Goal: Task Accomplishment & Management: Manage account settings

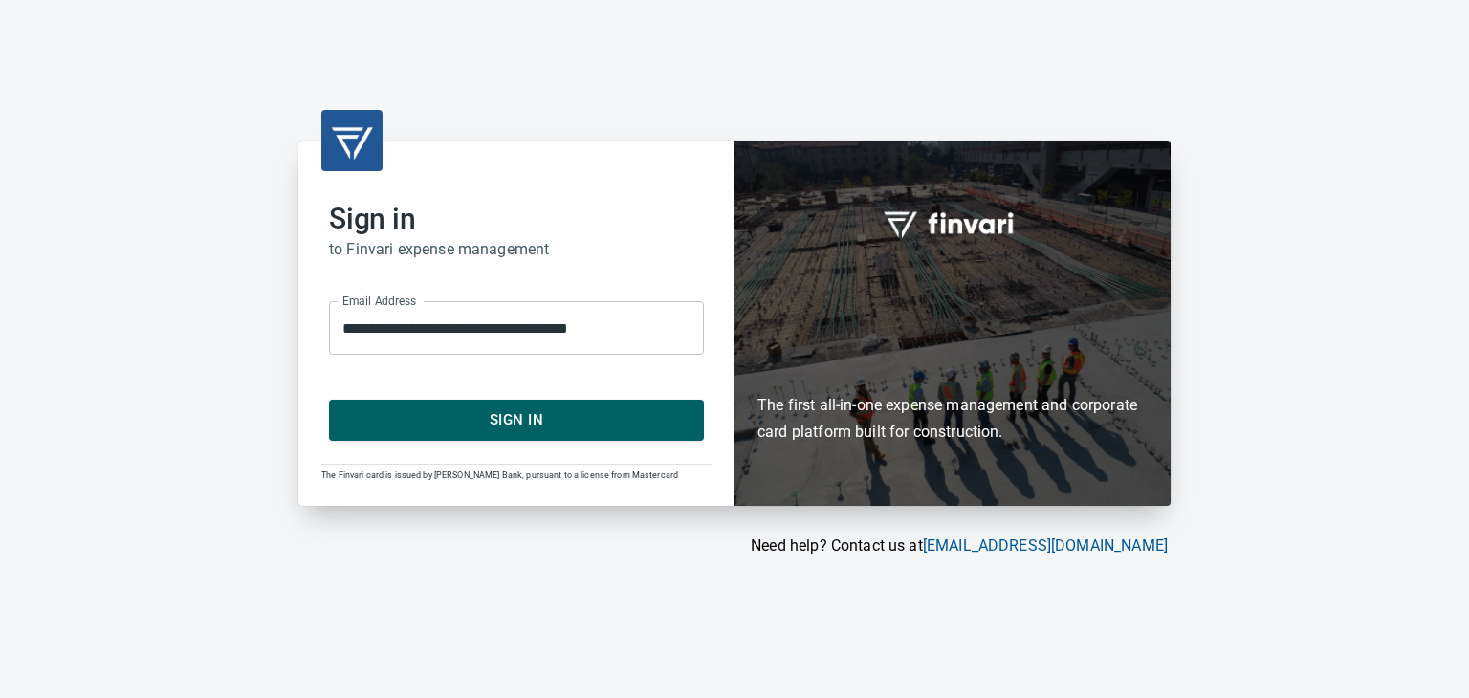
click at [559, 447] on div "**********" at bounding box center [516, 323] width 436 height 364
click at [544, 435] on button "Sign In" at bounding box center [516, 420] width 375 height 40
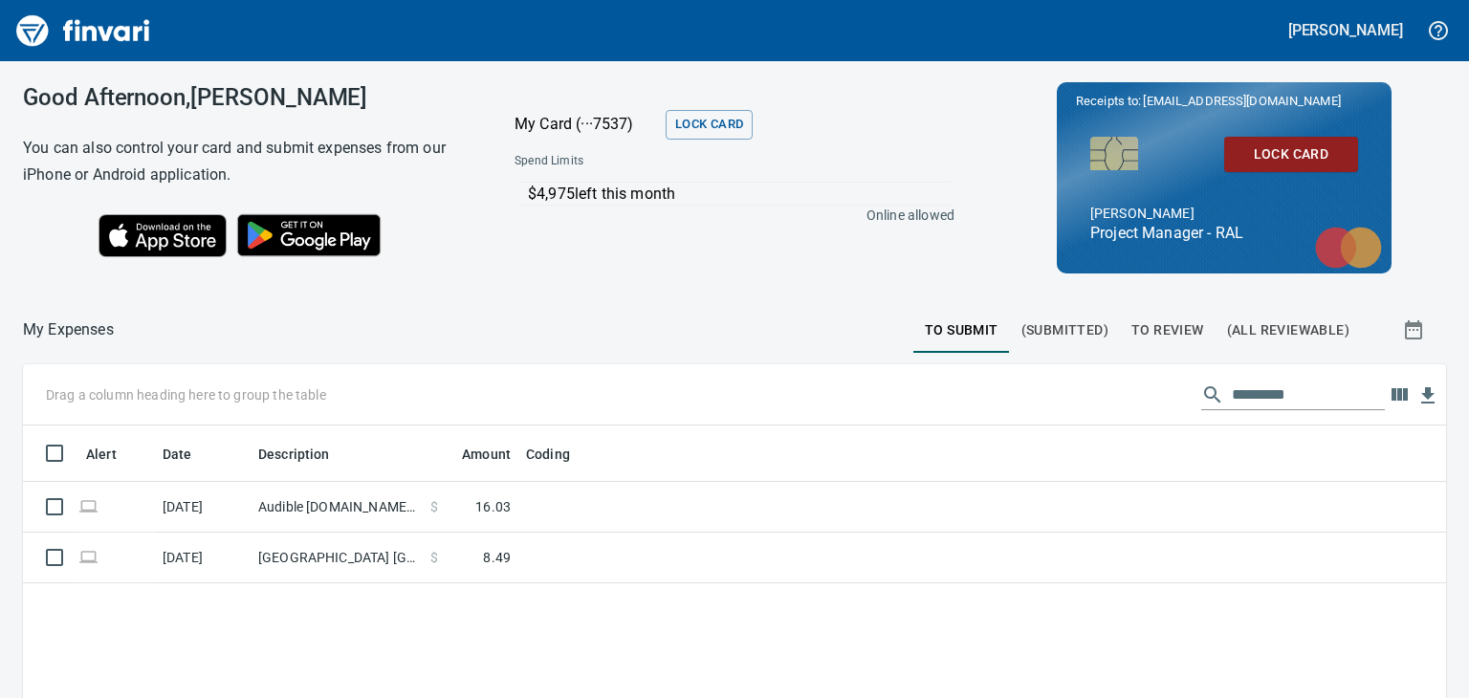
scroll to position [57, 0]
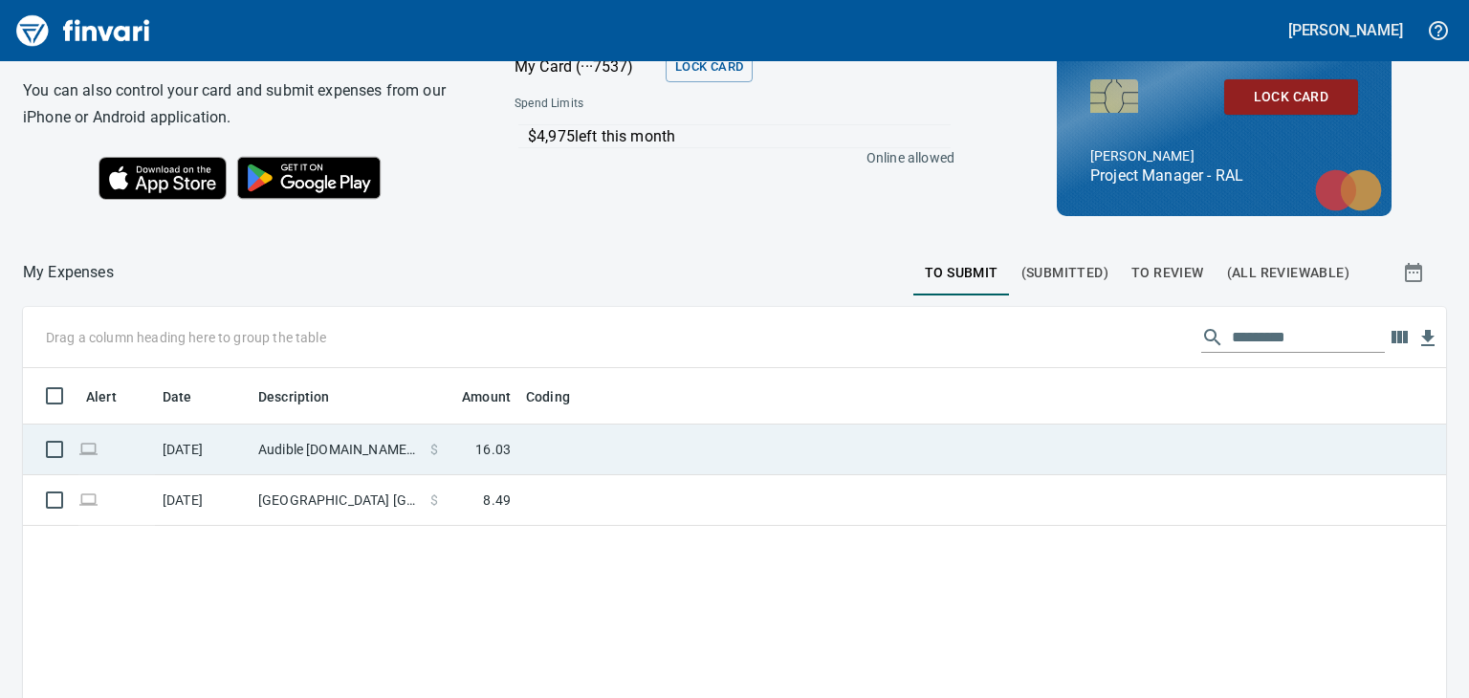
click at [619, 440] on td at bounding box center [757, 450] width 478 height 51
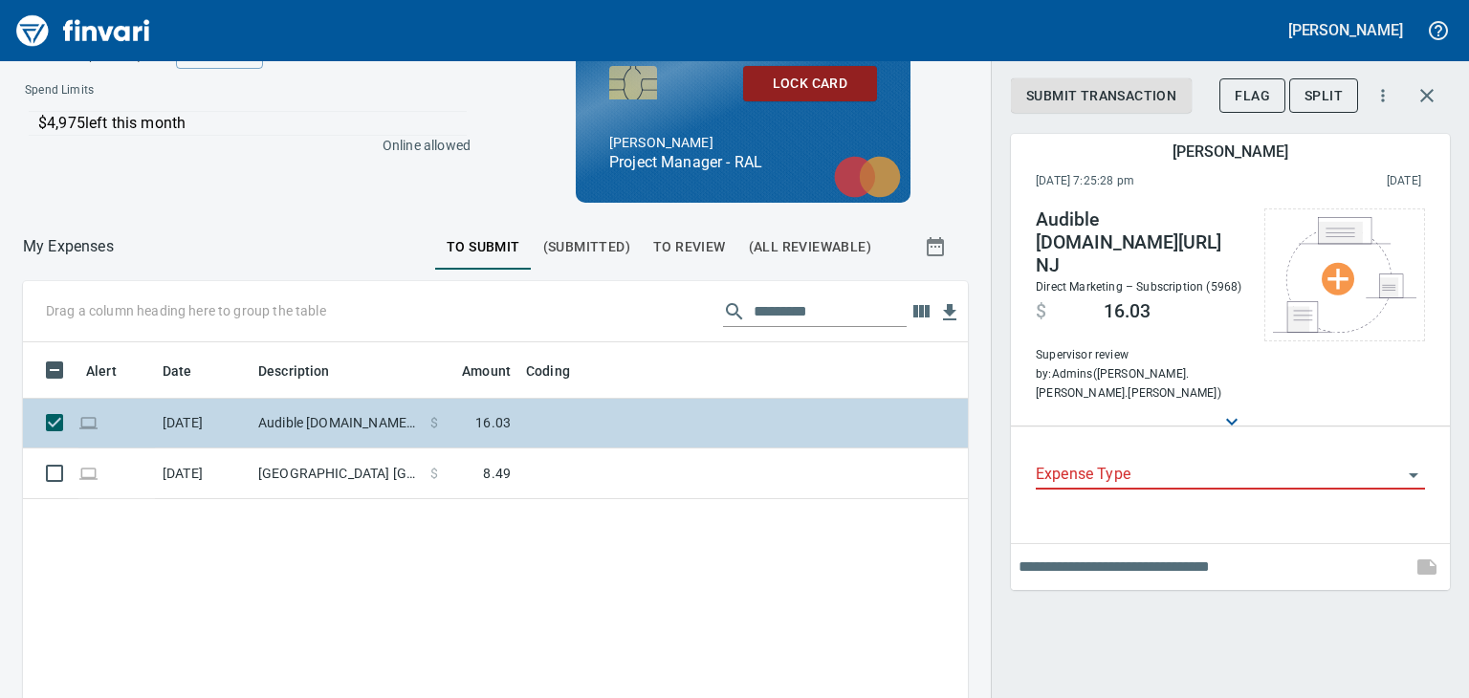
scroll to position [2, 2]
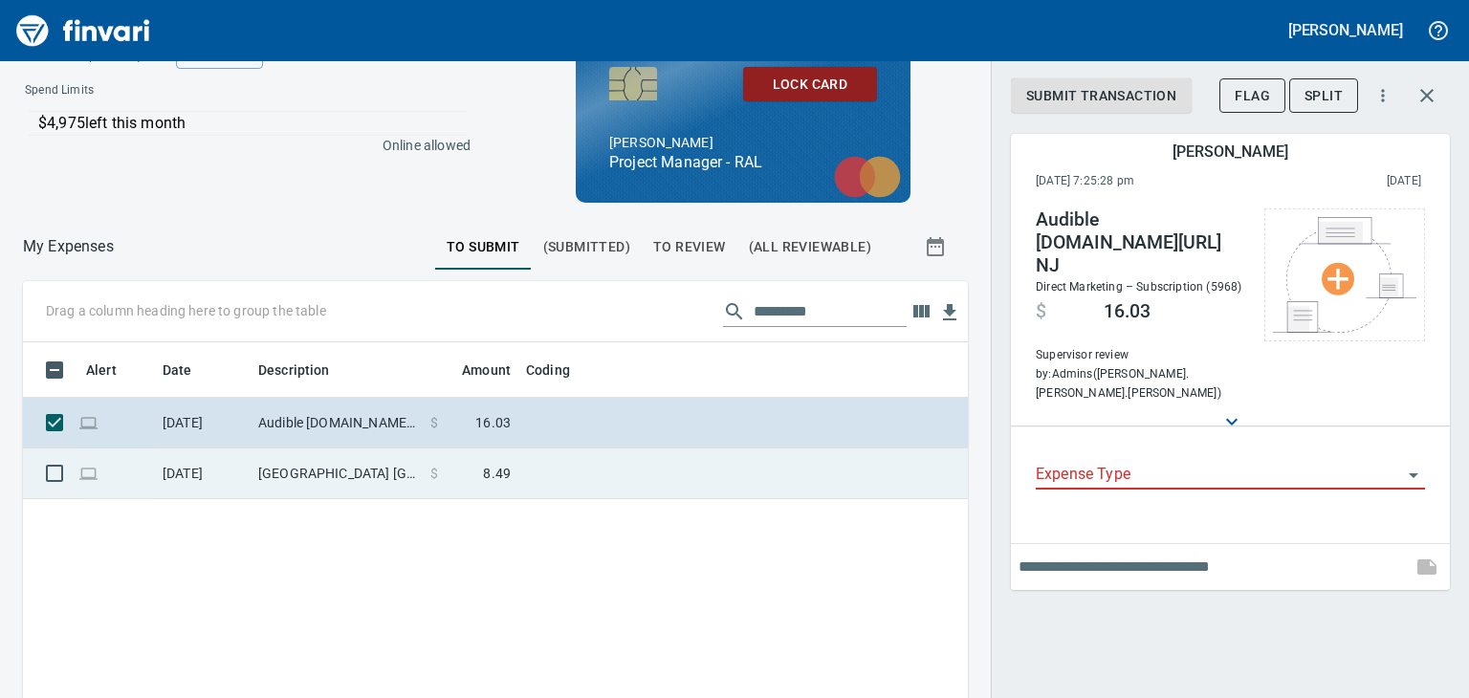
click at [585, 484] on td at bounding box center [757, 474] width 478 height 51
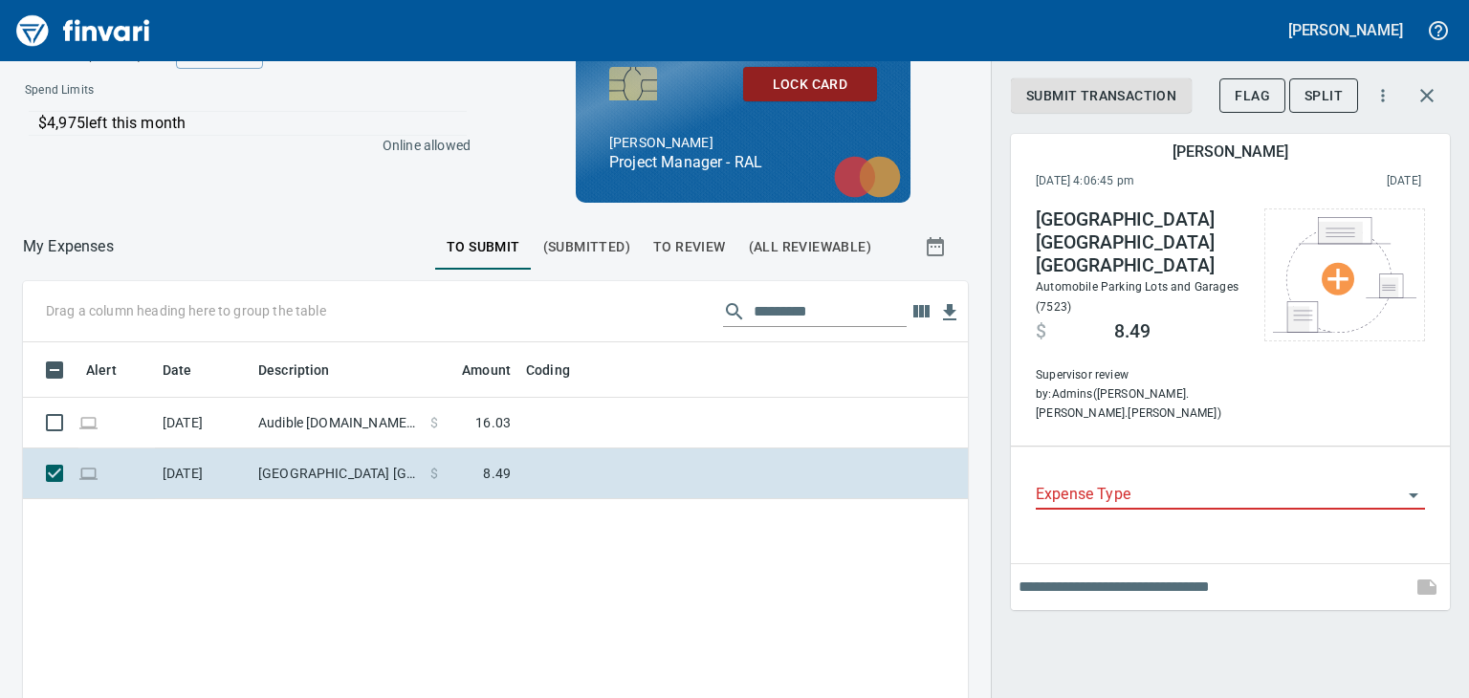
click at [1095, 482] on input "Expense Type" at bounding box center [1219, 495] width 366 height 27
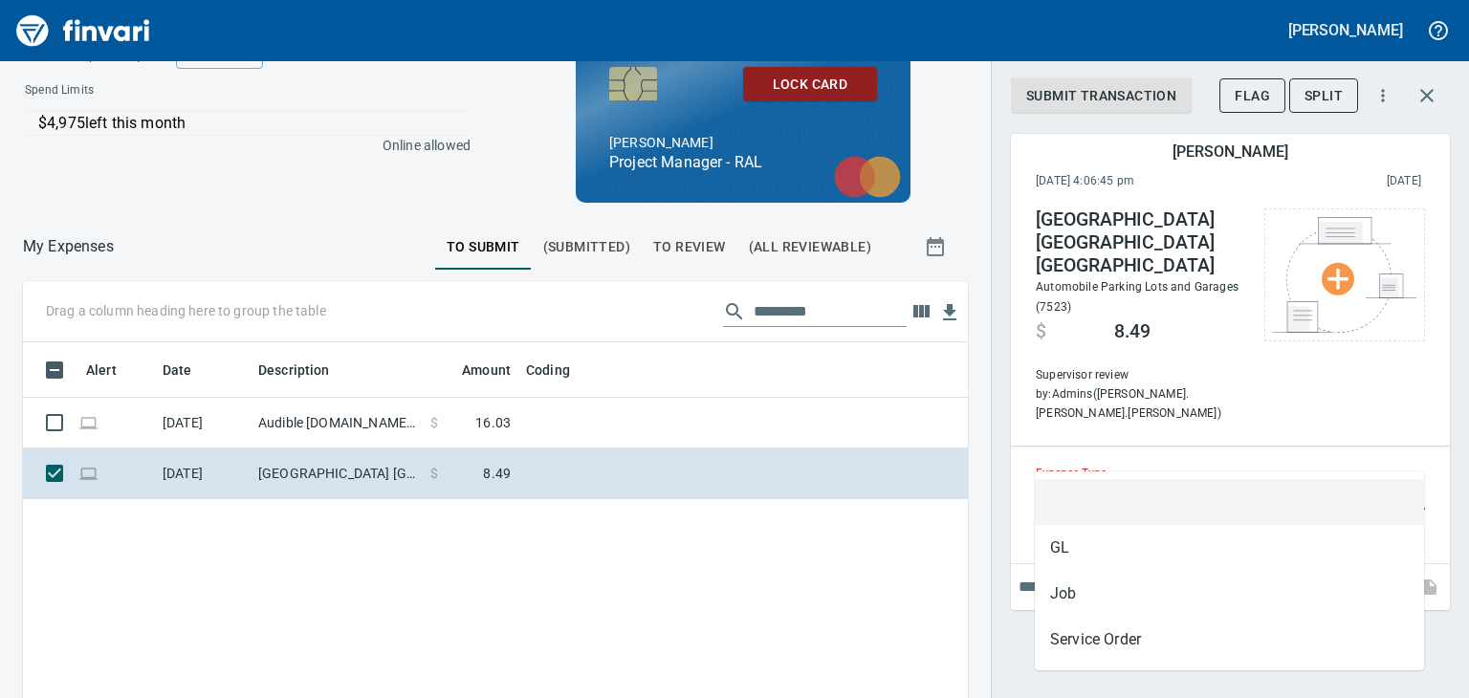
scroll to position [458, 915]
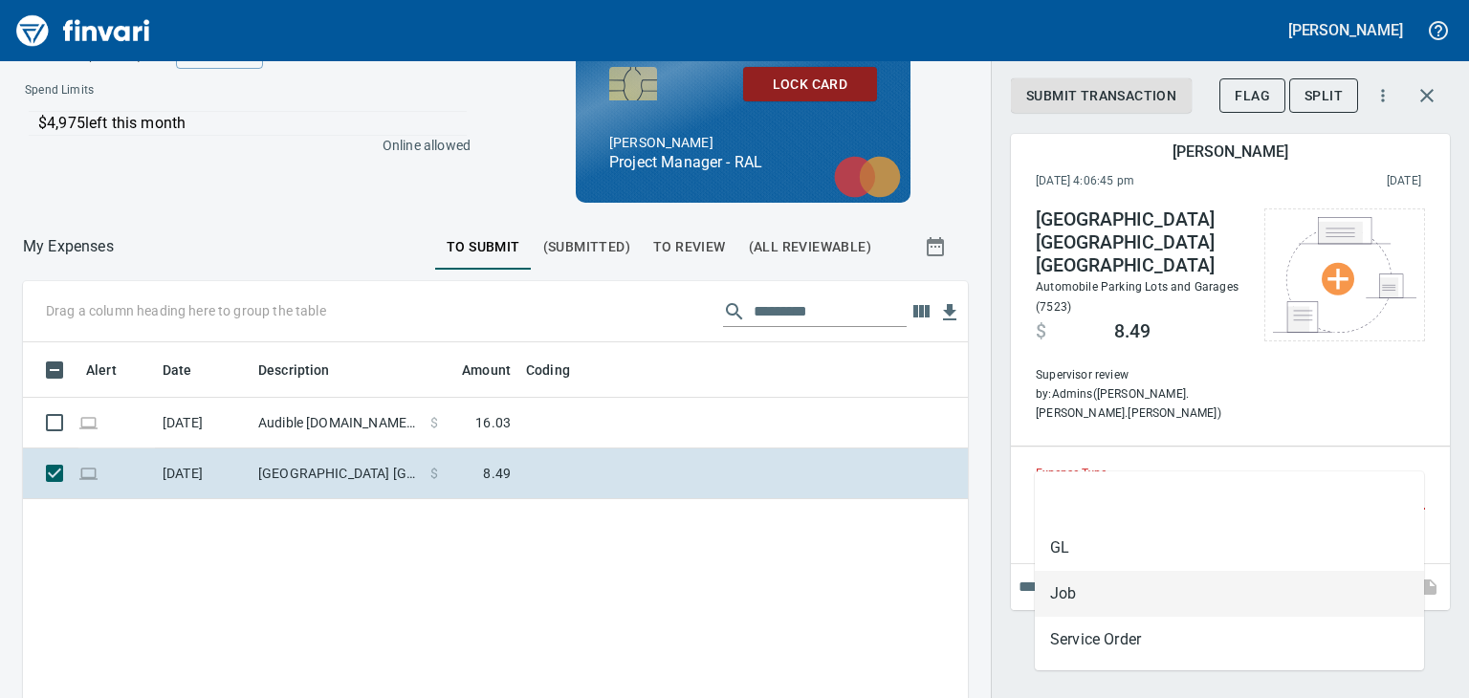
click at [1083, 586] on li "Job" at bounding box center [1229, 594] width 389 height 46
type input "***"
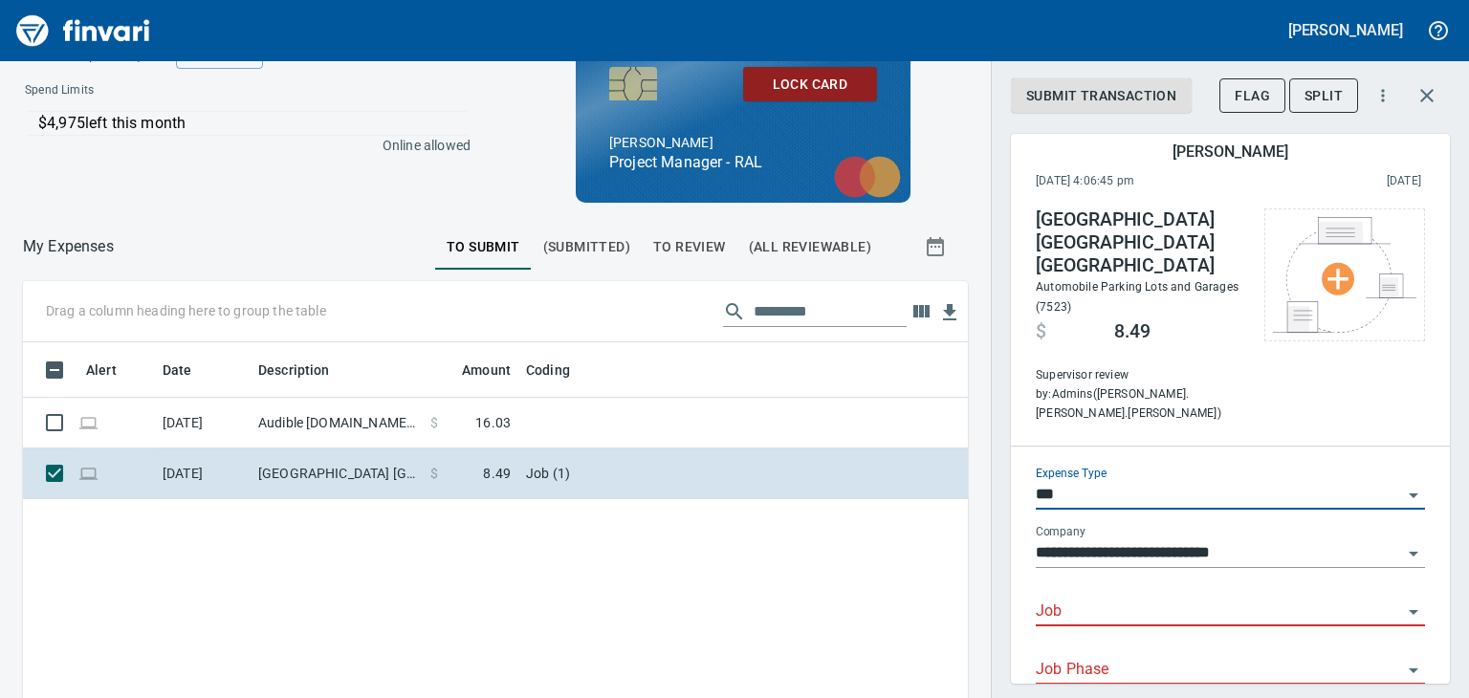
click at [1123, 583] on div "Job" at bounding box center [1230, 604] width 389 height 43
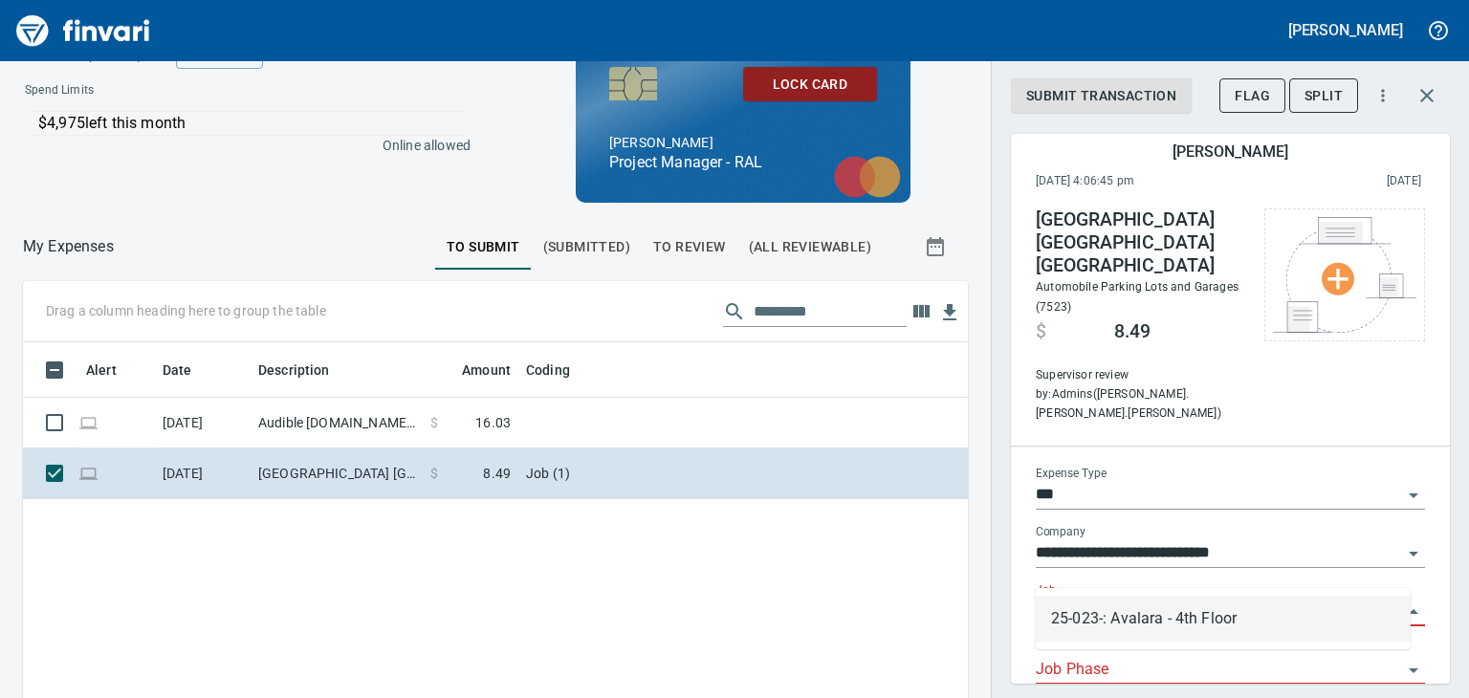
click at [1098, 623] on li "25-023-: Avalara - 4th Floor" at bounding box center [1223, 619] width 375 height 46
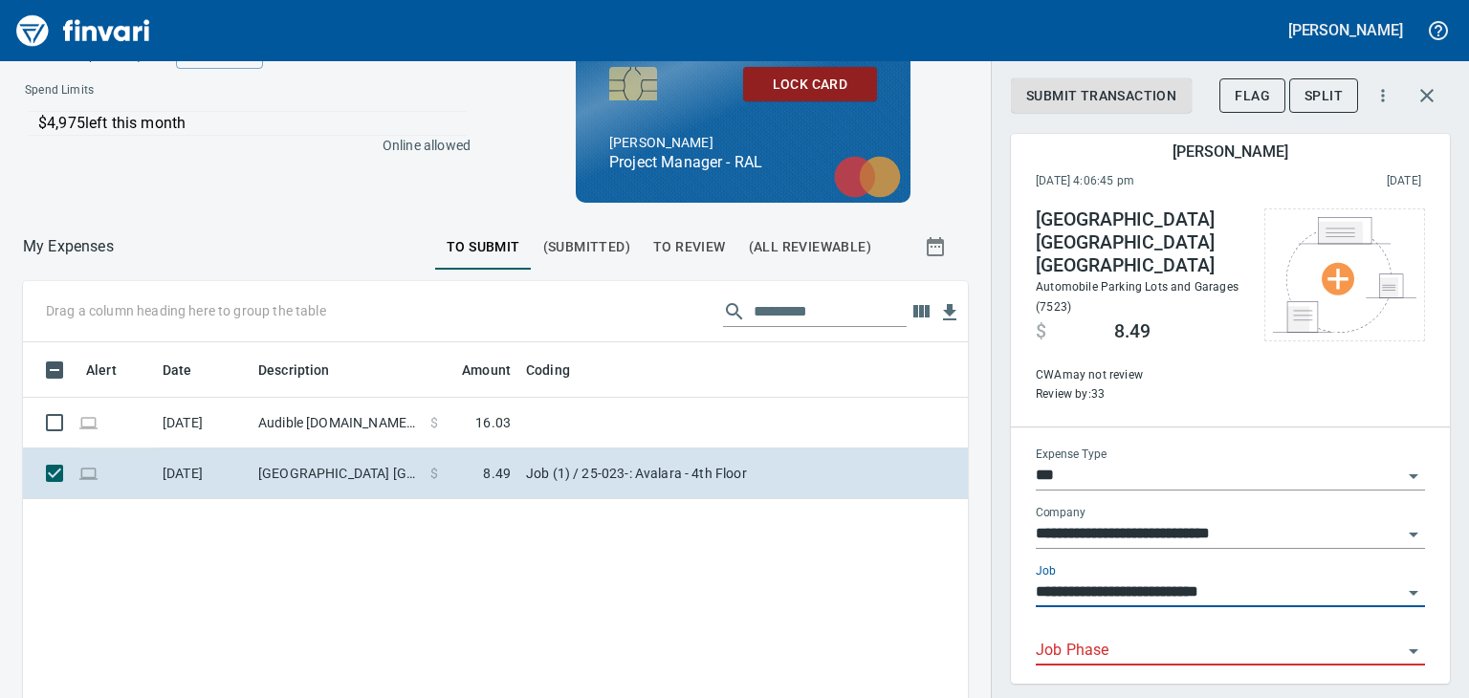
scroll to position [117, 0]
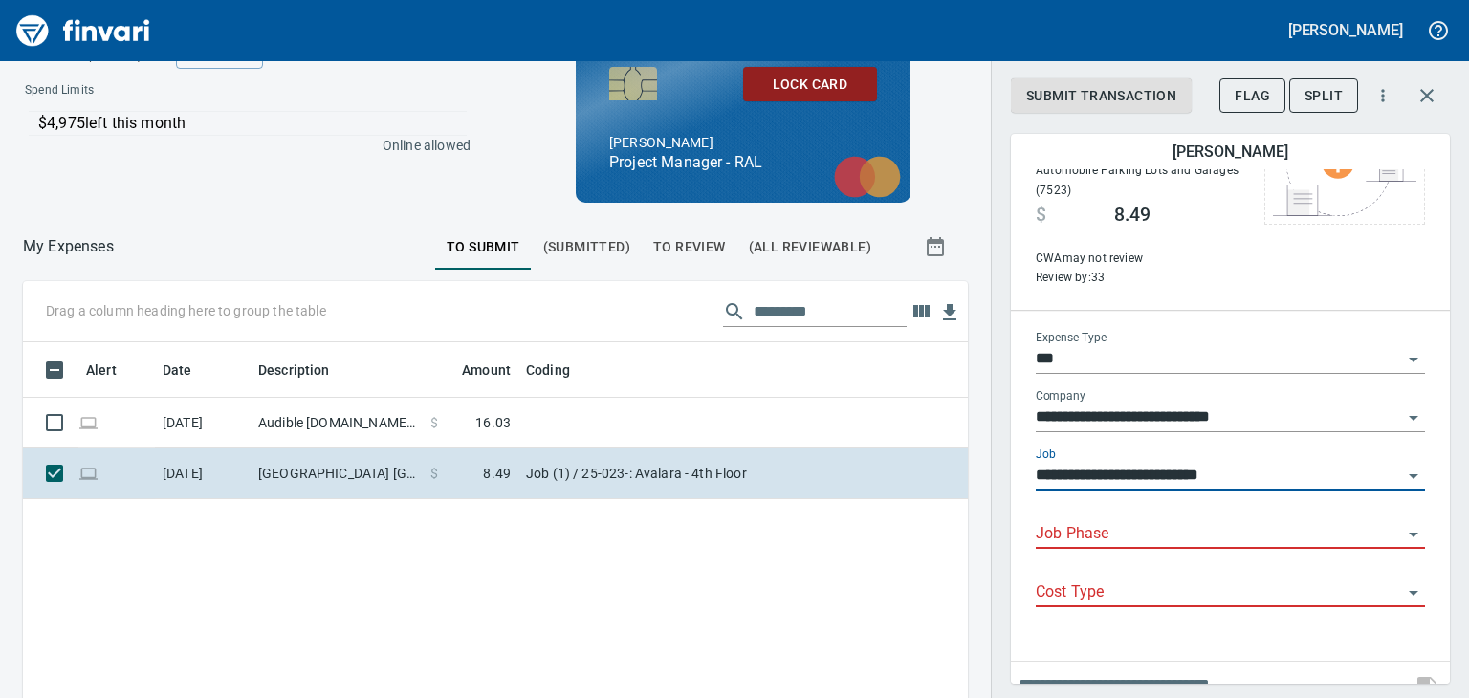
type input "**********"
click at [1113, 521] on input "Job Phase" at bounding box center [1219, 534] width 366 height 27
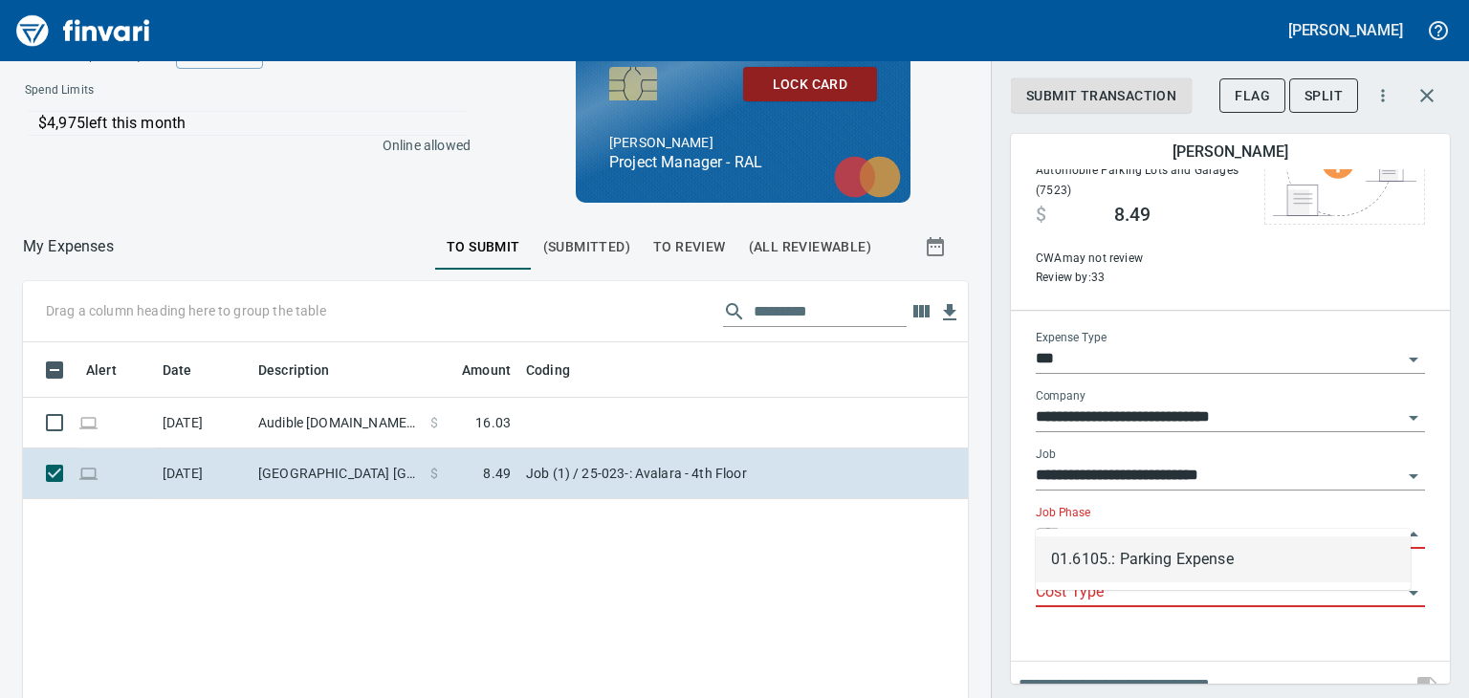
scroll to position [458, 915]
click at [1097, 562] on li "01.6105.: Parking Expense" at bounding box center [1223, 560] width 375 height 46
type input "**********"
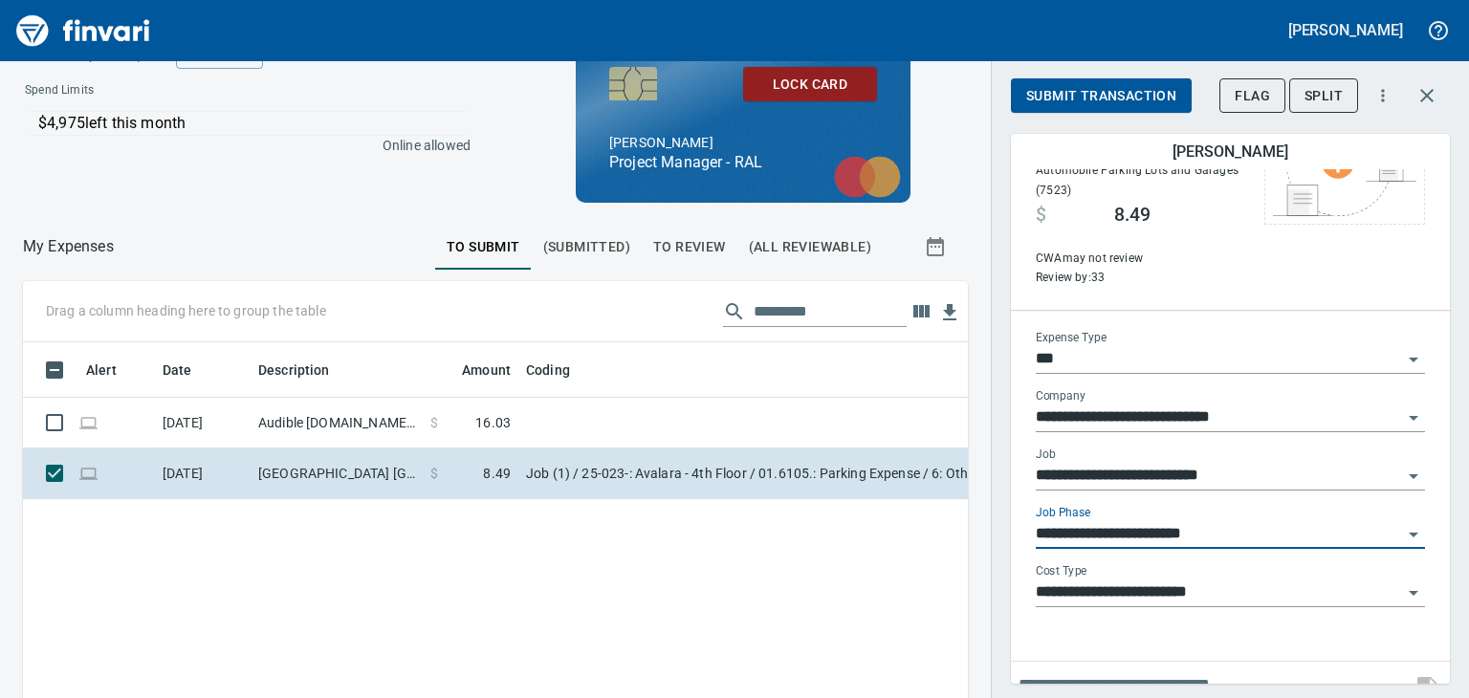
scroll to position [0, 0]
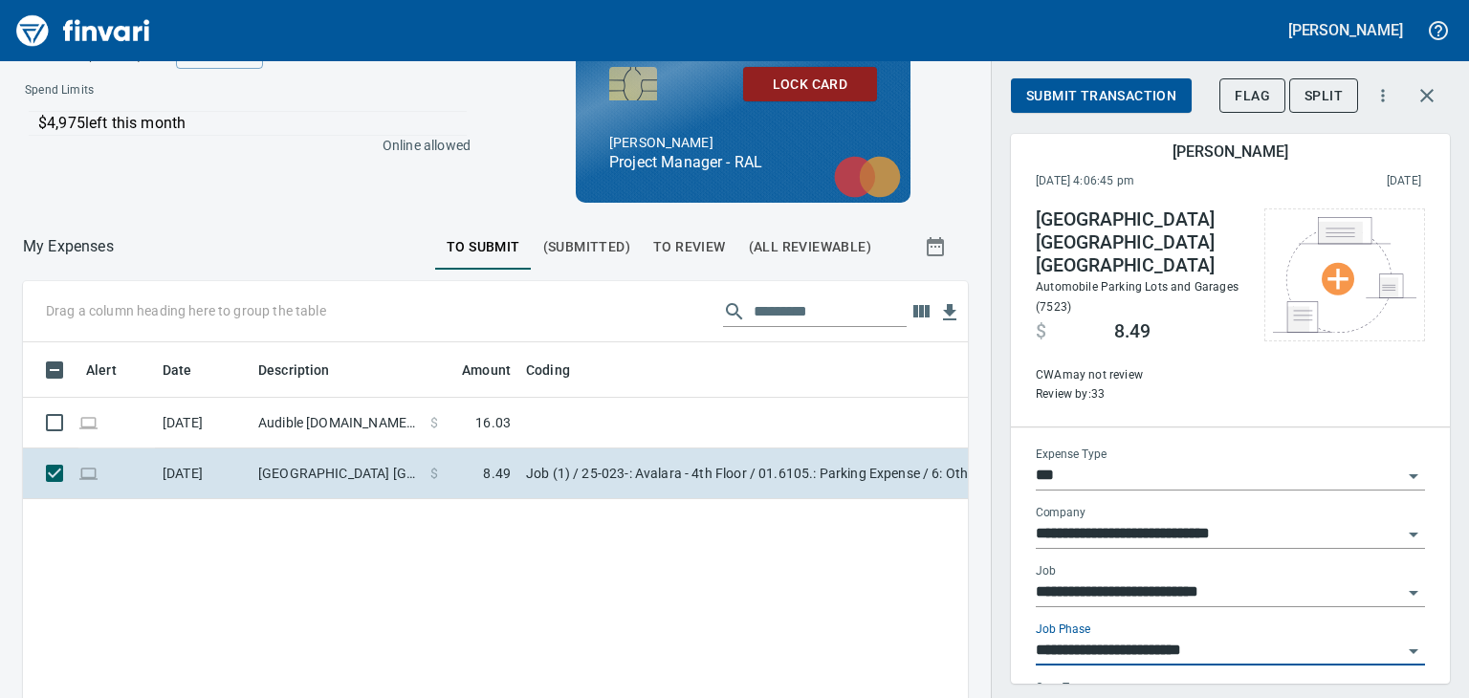
type input "**********"
click at [1106, 92] on span "Submit Transaction" at bounding box center [1101, 96] width 150 height 24
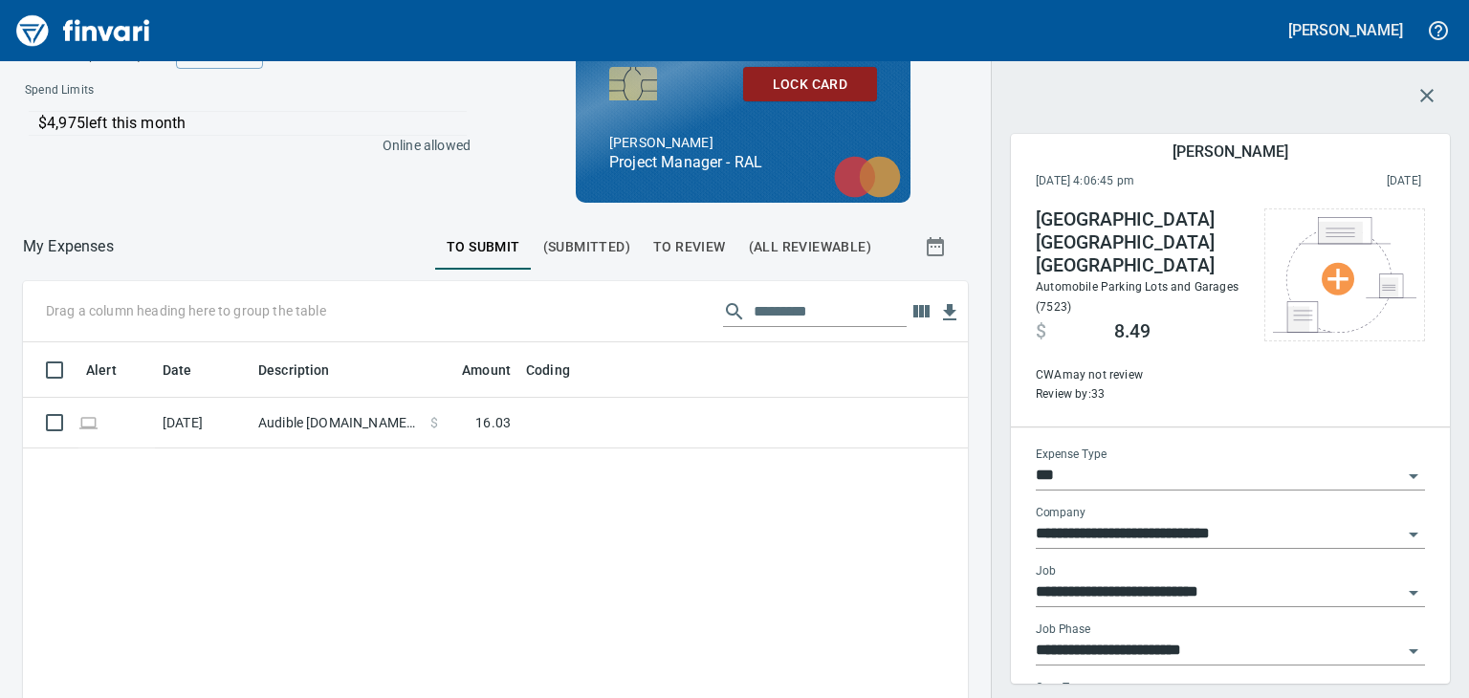
click at [653, 243] on span "To Review" at bounding box center [689, 247] width 73 height 24
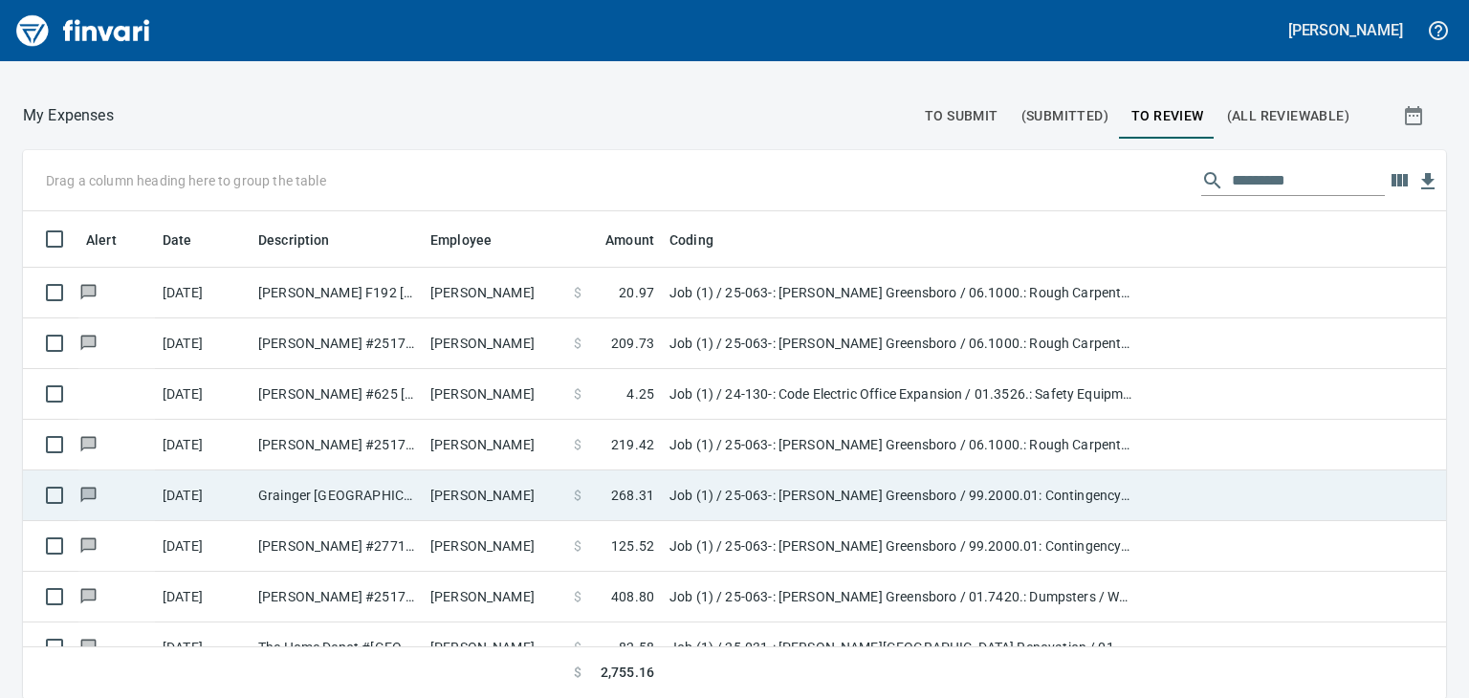
click at [479, 481] on td "Thomas Green" at bounding box center [494, 496] width 143 height 51
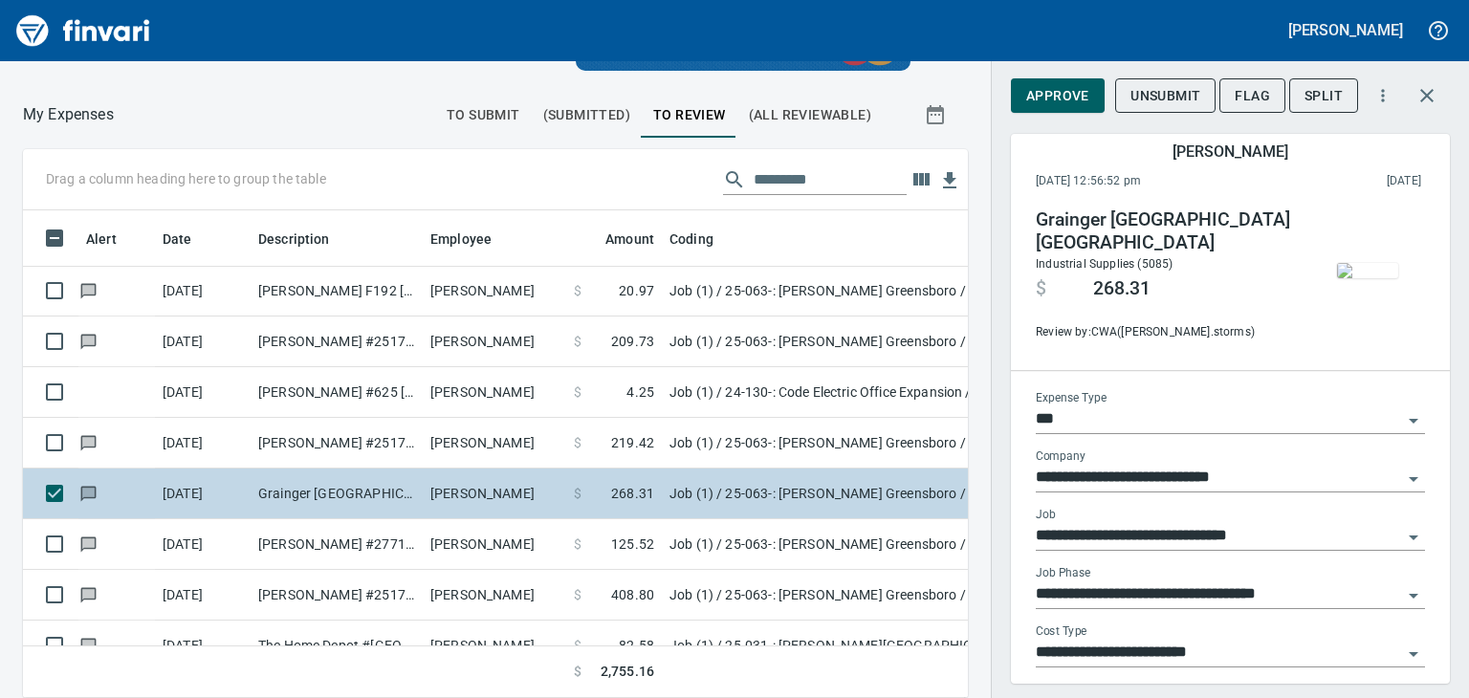
scroll to position [458, 901]
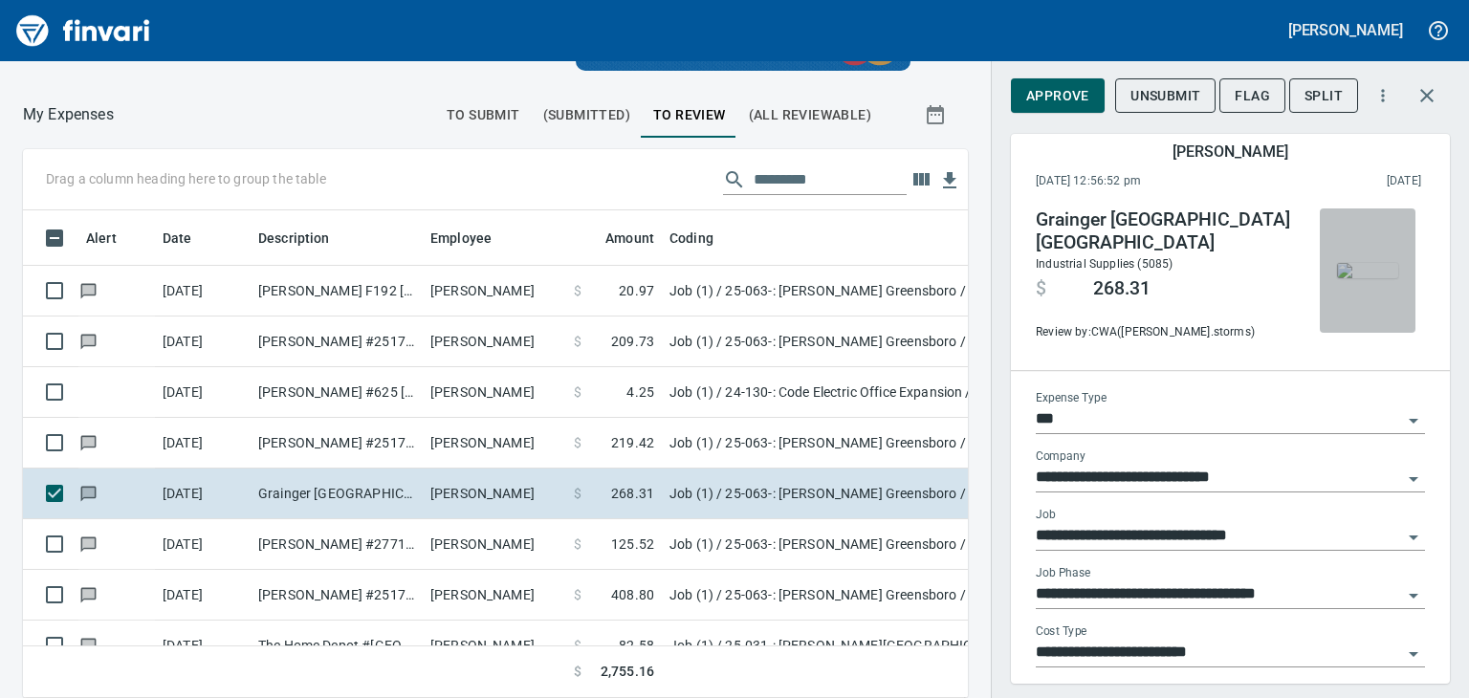
click at [1361, 273] on img "button" at bounding box center [1367, 270] width 61 height 15
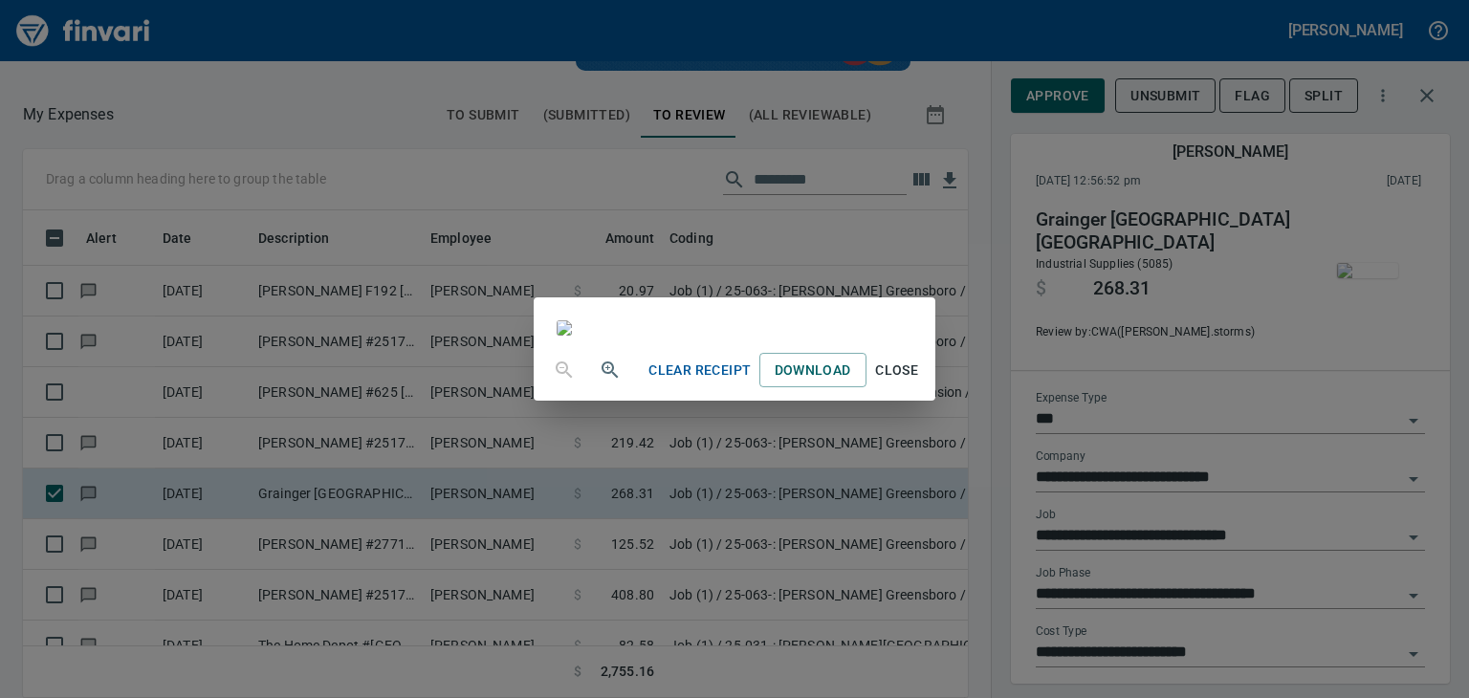
click at [920, 383] on span "Close" at bounding box center [897, 371] width 46 height 24
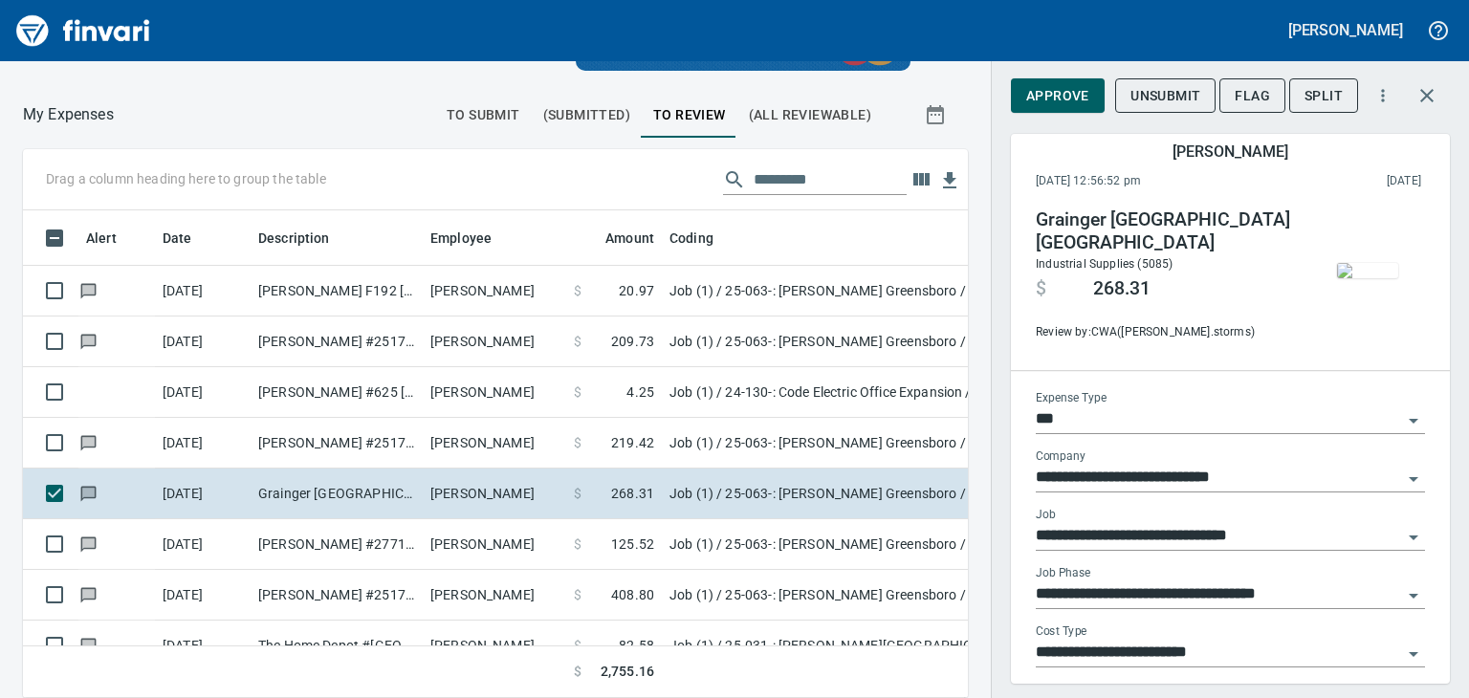
scroll to position [75, 0]
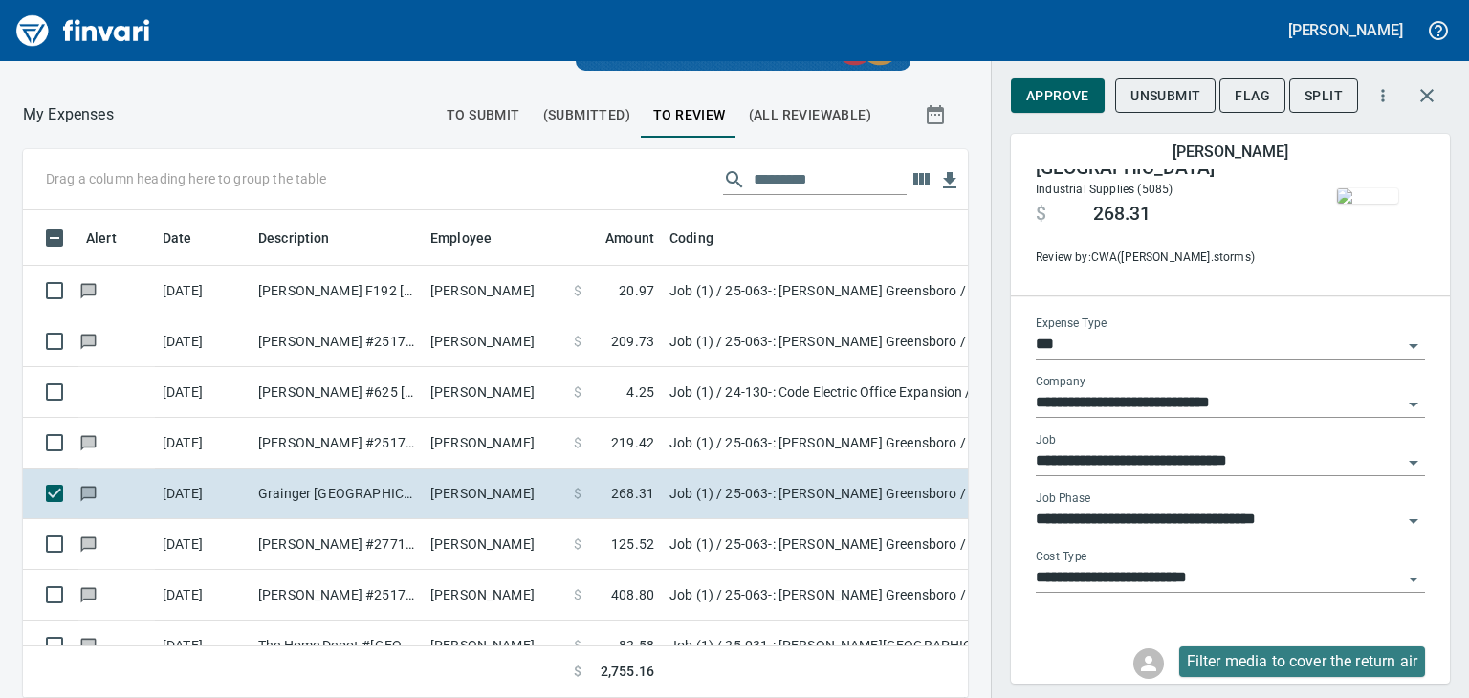
click at [1374, 519] on input "**********" at bounding box center [1219, 520] width 366 height 27
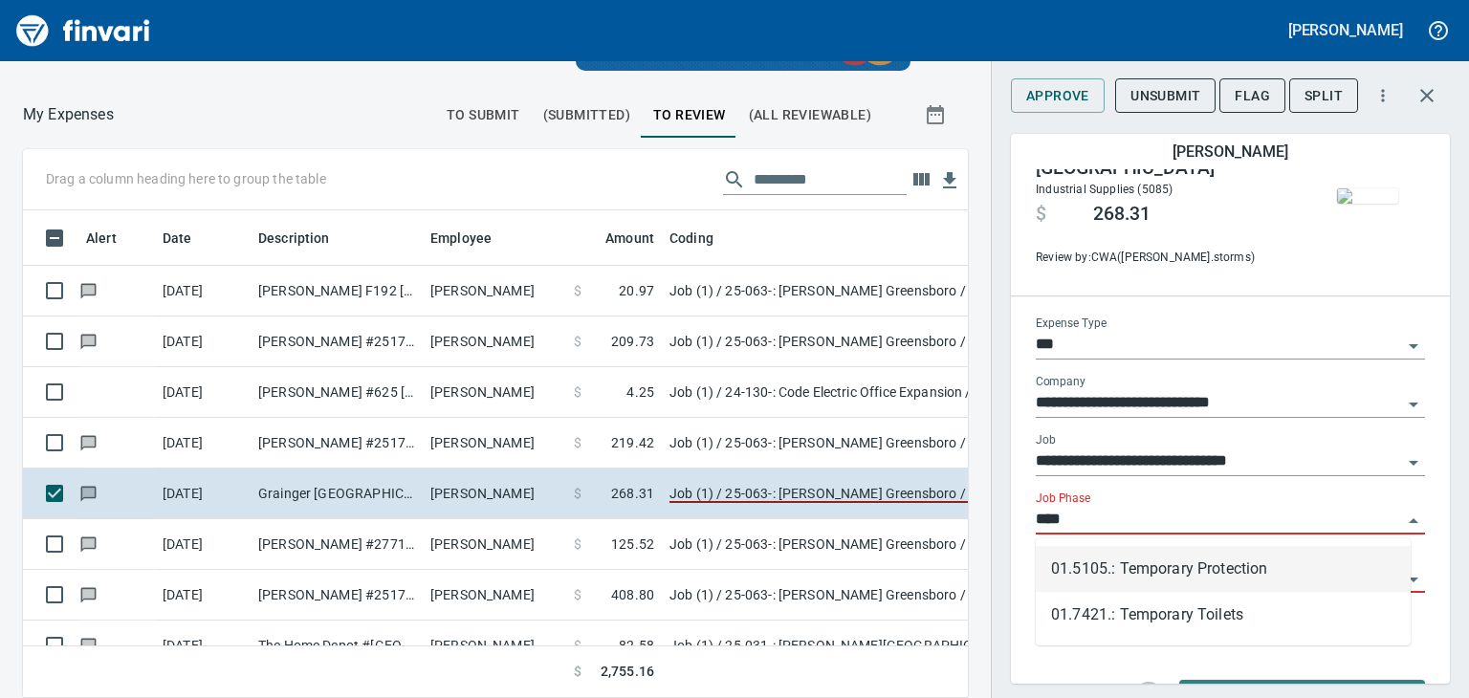
scroll to position [458, 901]
click at [1238, 566] on li "01.5105.: Temporary Protection" at bounding box center [1223, 569] width 375 height 46
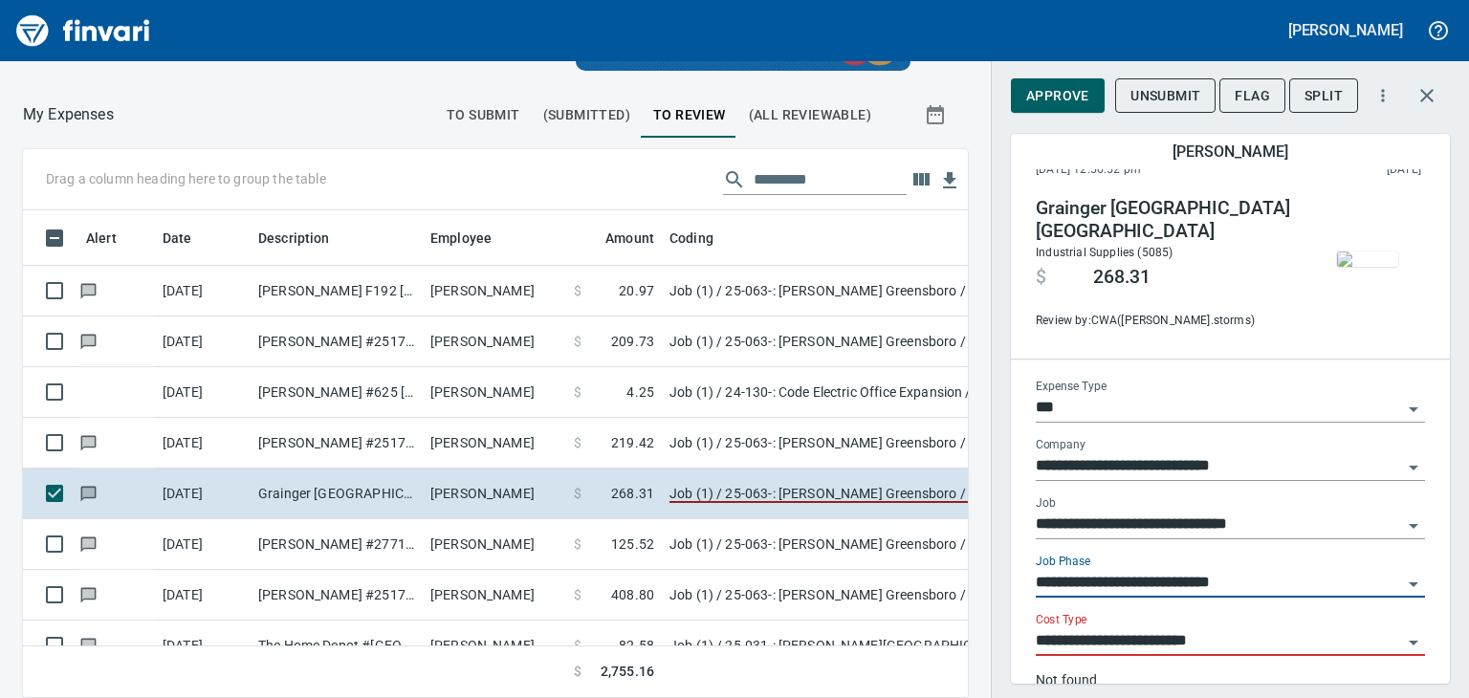
scroll to position [4, 0]
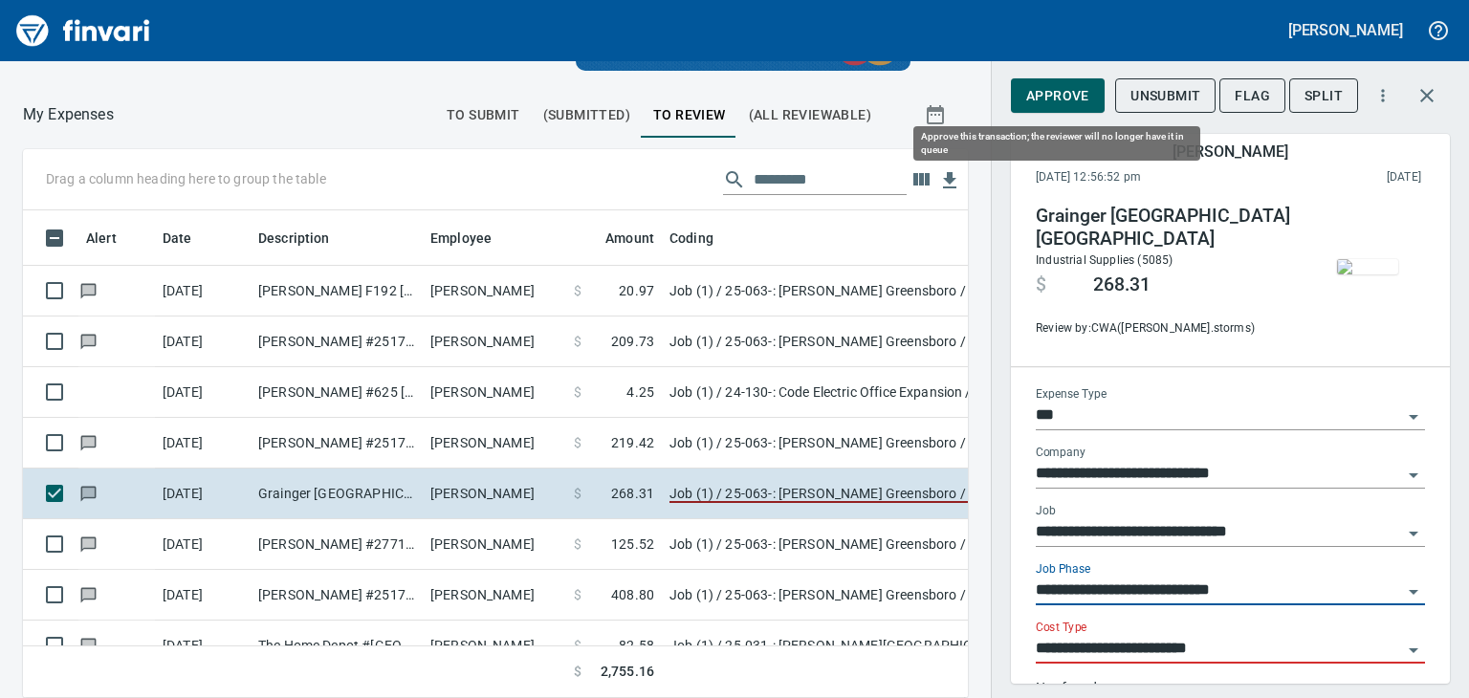
click at [1049, 99] on span "Approve" at bounding box center [1057, 96] width 63 height 24
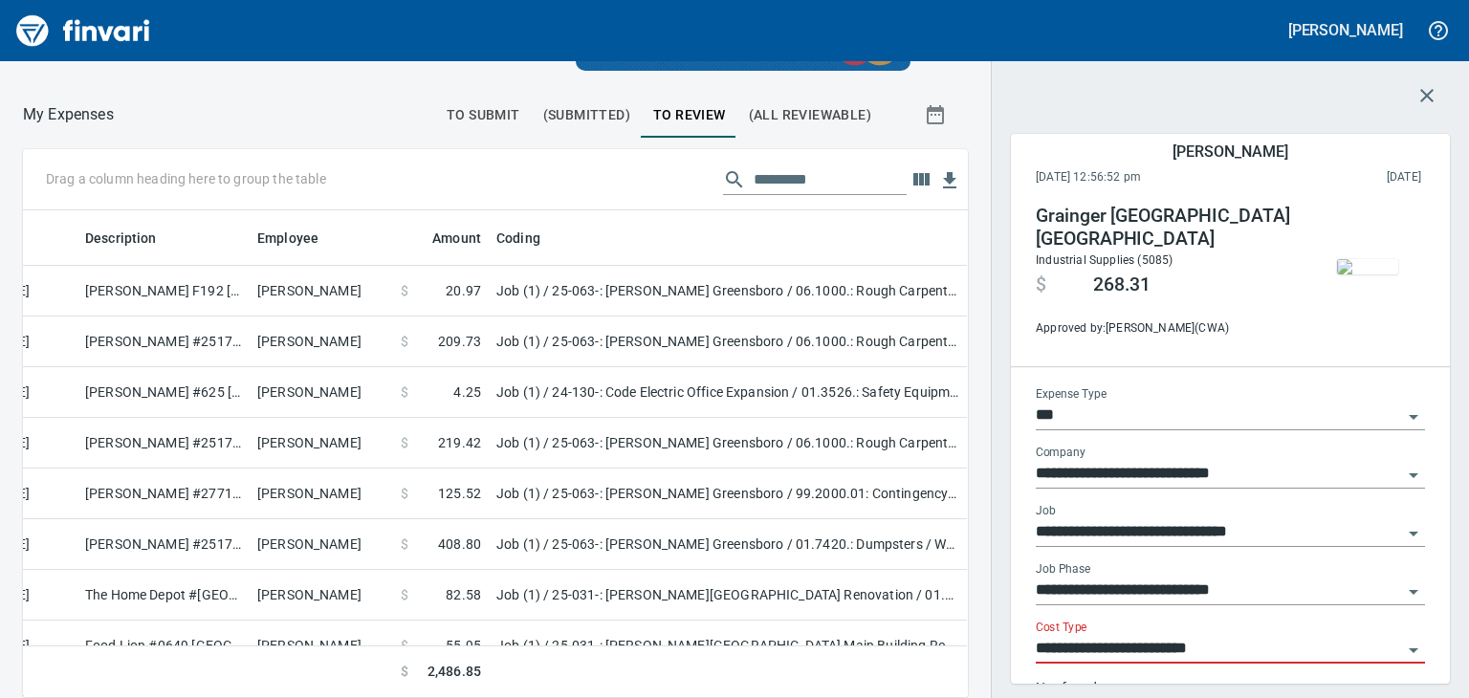
scroll to position [0, 0]
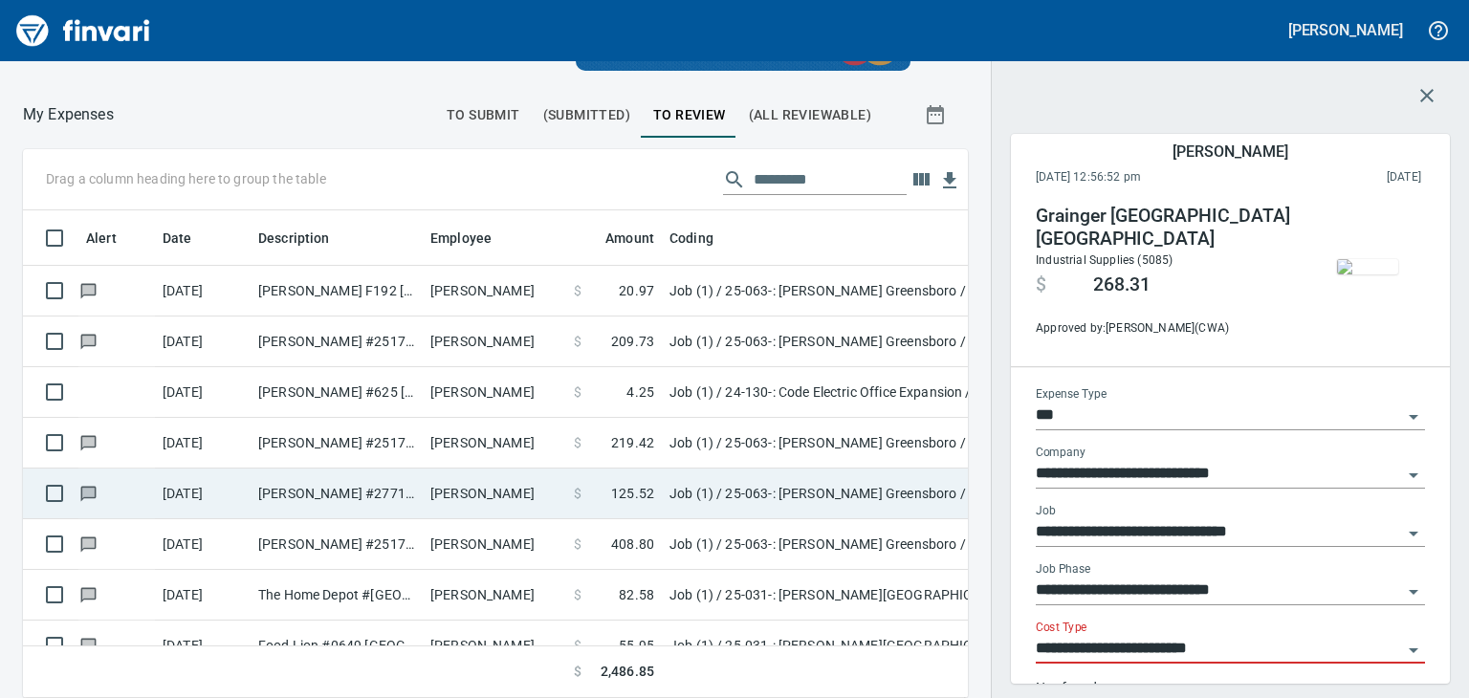
click at [468, 476] on td "Thomas Green" at bounding box center [494, 494] width 143 height 51
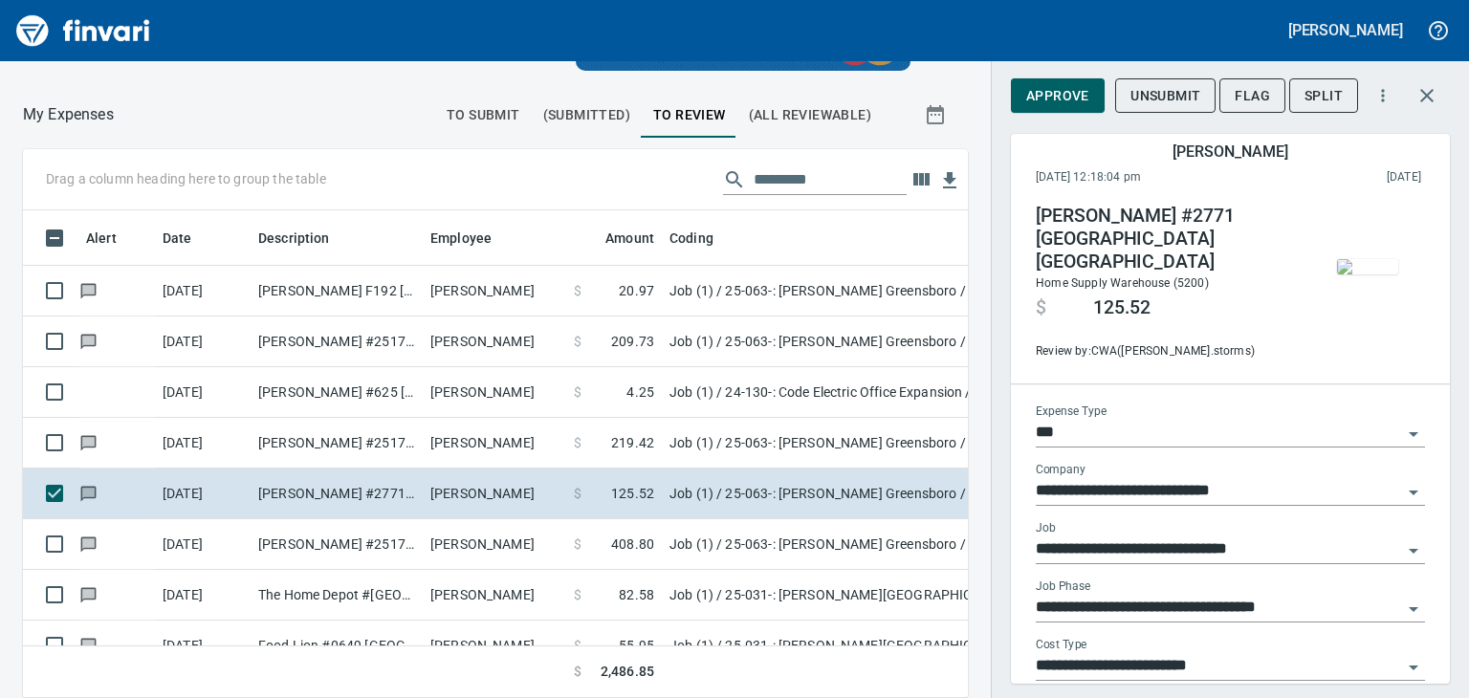
click at [1354, 270] on img "button" at bounding box center [1367, 266] width 61 height 15
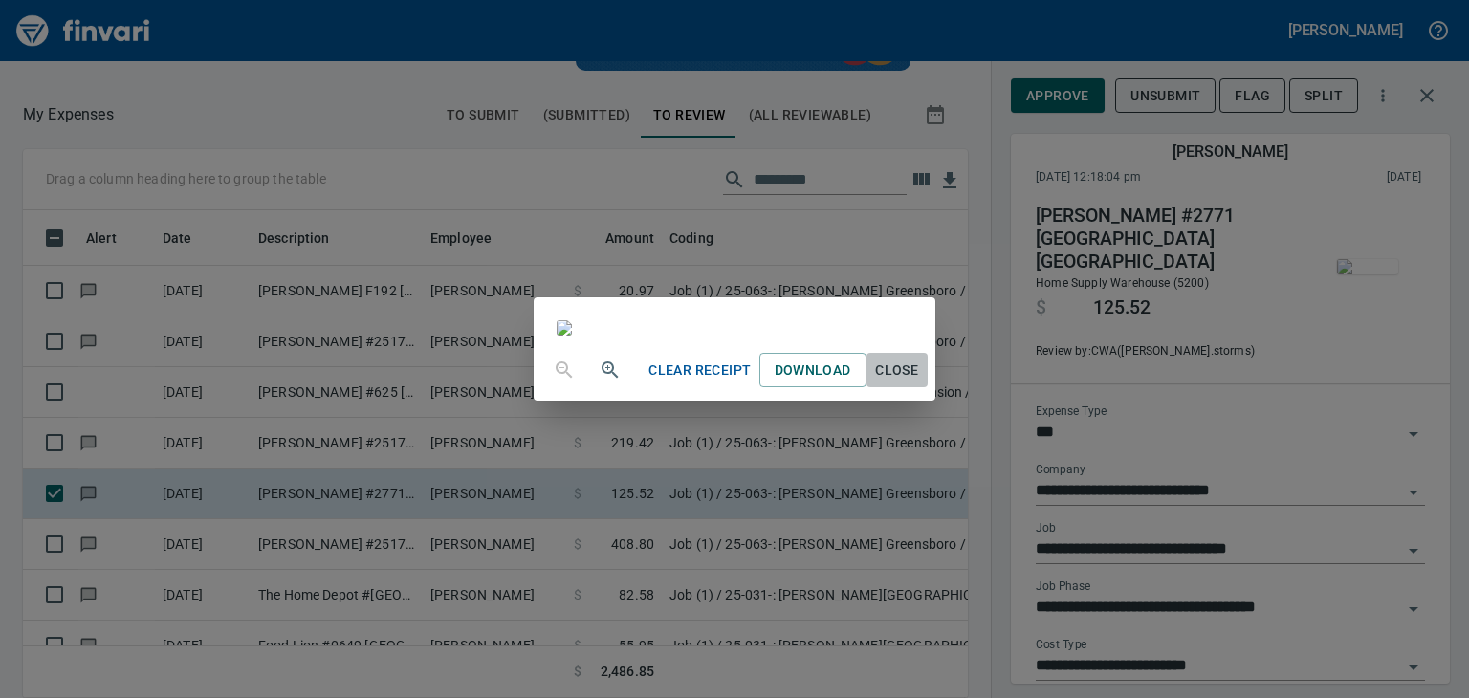
click at [920, 383] on span "Close" at bounding box center [897, 371] width 46 height 24
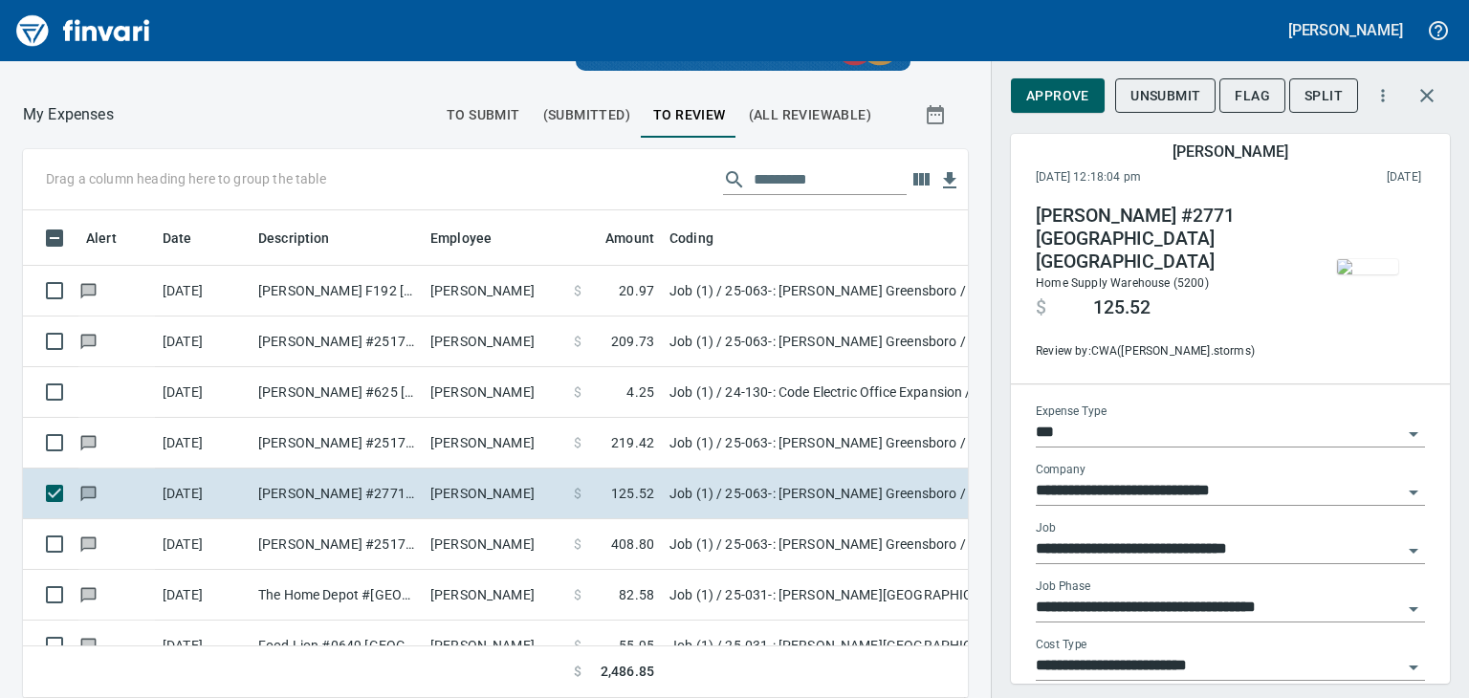
click at [1140, 595] on input "**********" at bounding box center [1219, 608] width 366 height 27
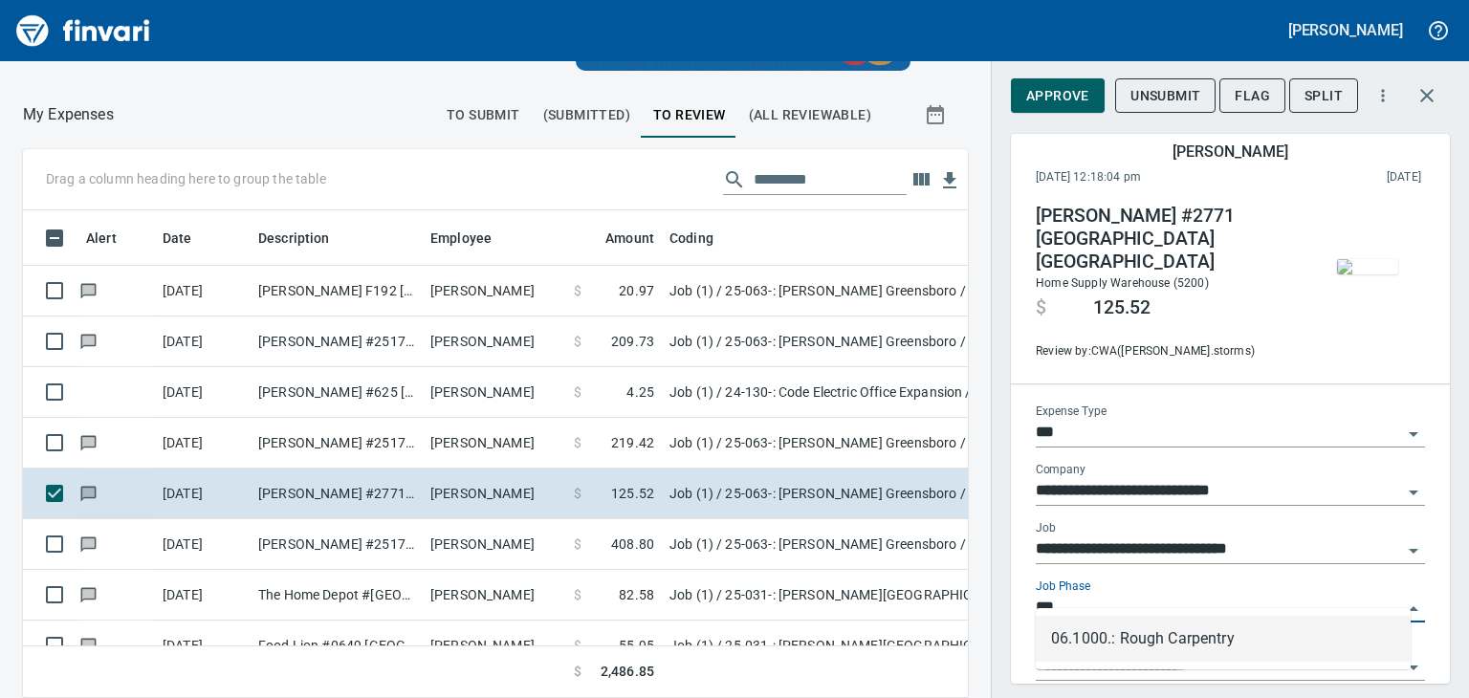
scroll to position [458, 901]
click at [1109, 644] on li "06.1000.: Rough Carpentry" at bounding box center [1223, 639] width 375 height 46
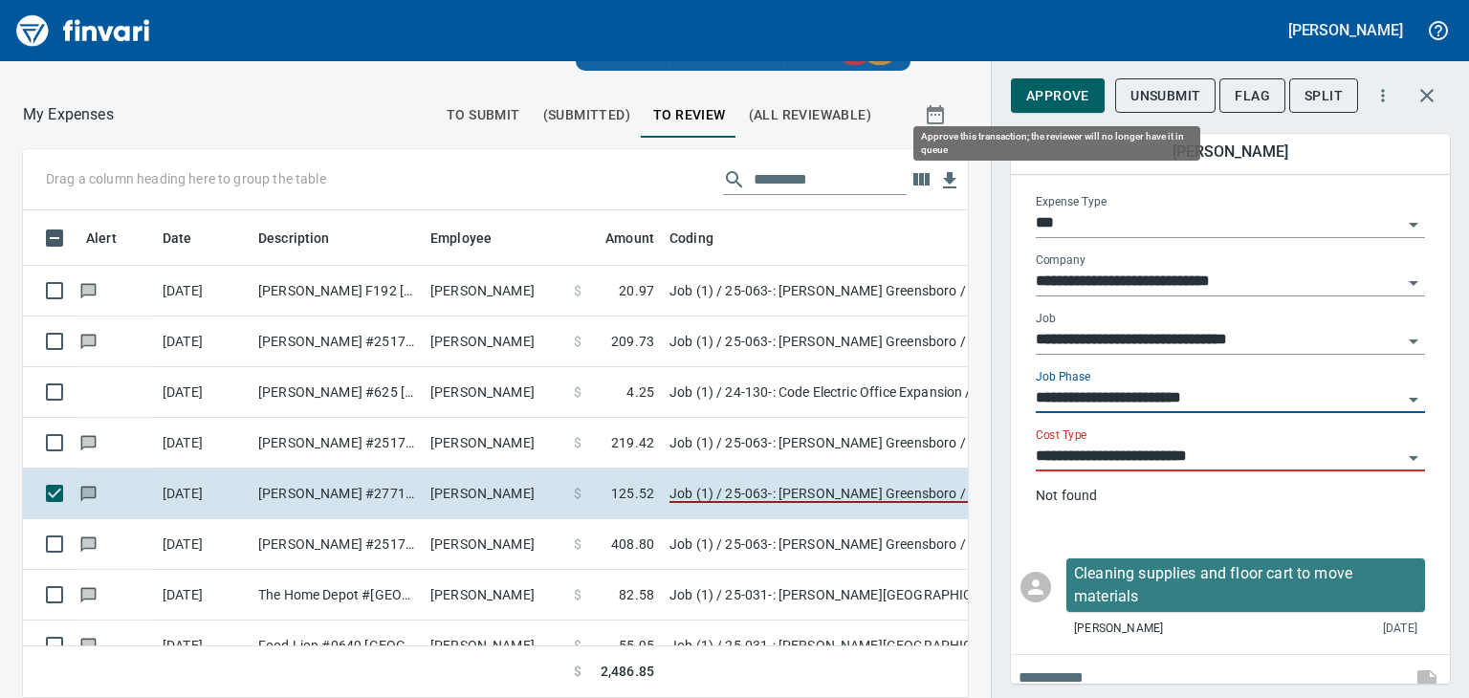
type input "**********"
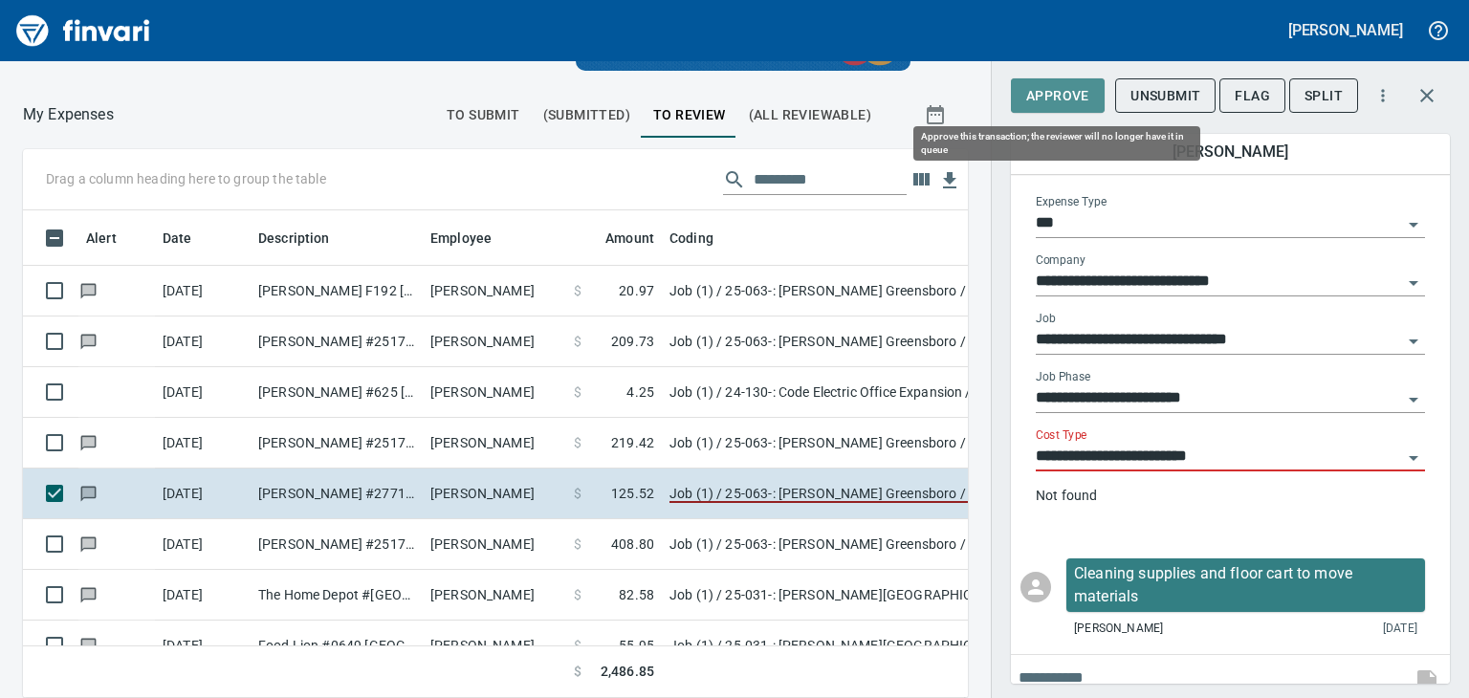
click at [1062, 99] on span "Approve" at bounding box center [1057, 96] width 63 height 24
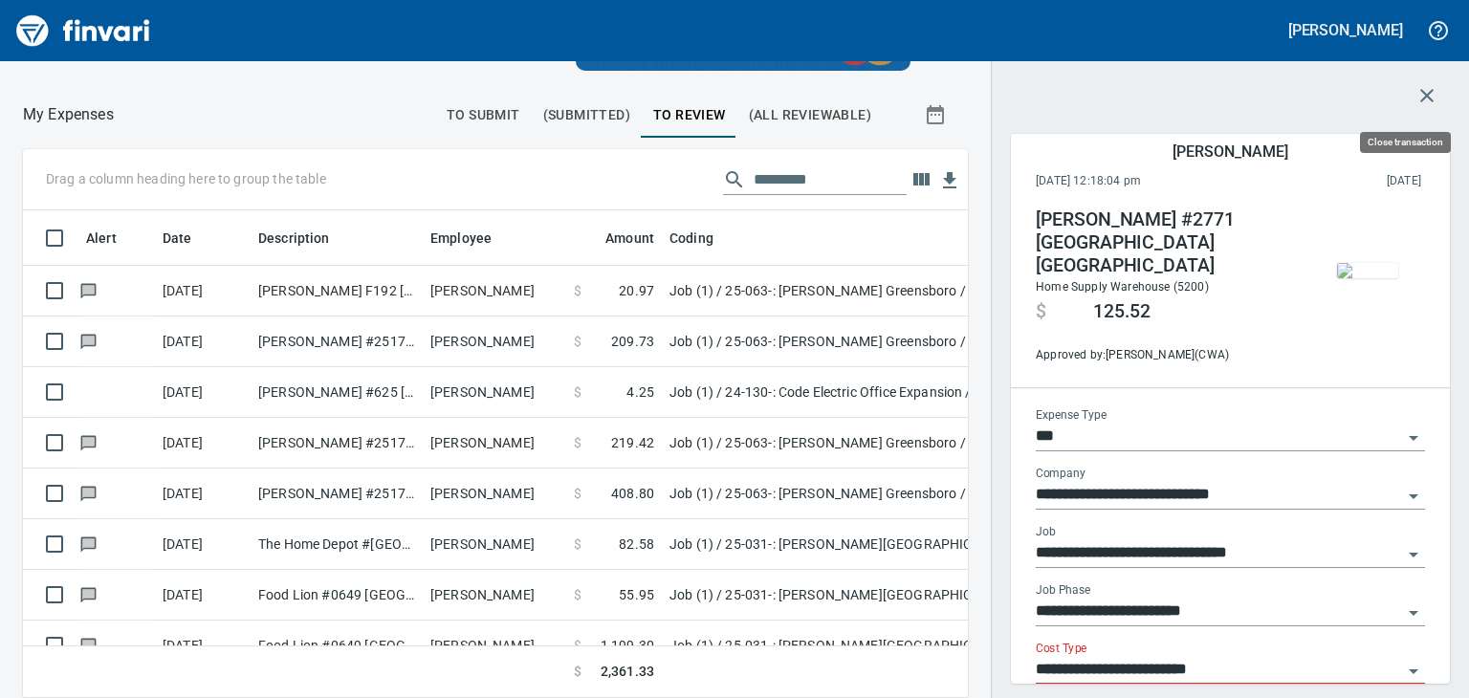
click at [1432, 96] on icon "button" at bounding box center [1426, 95] width 23 height 23
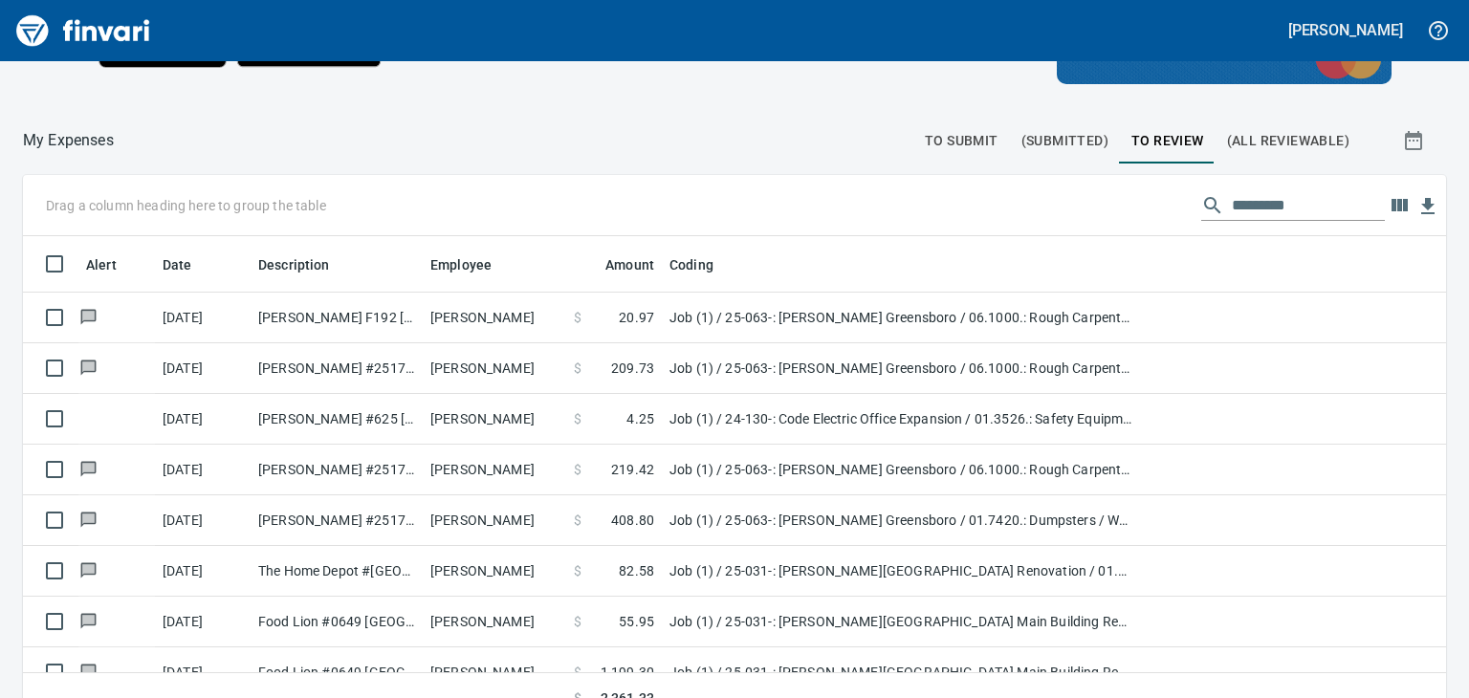
scroll to position [176, 0]
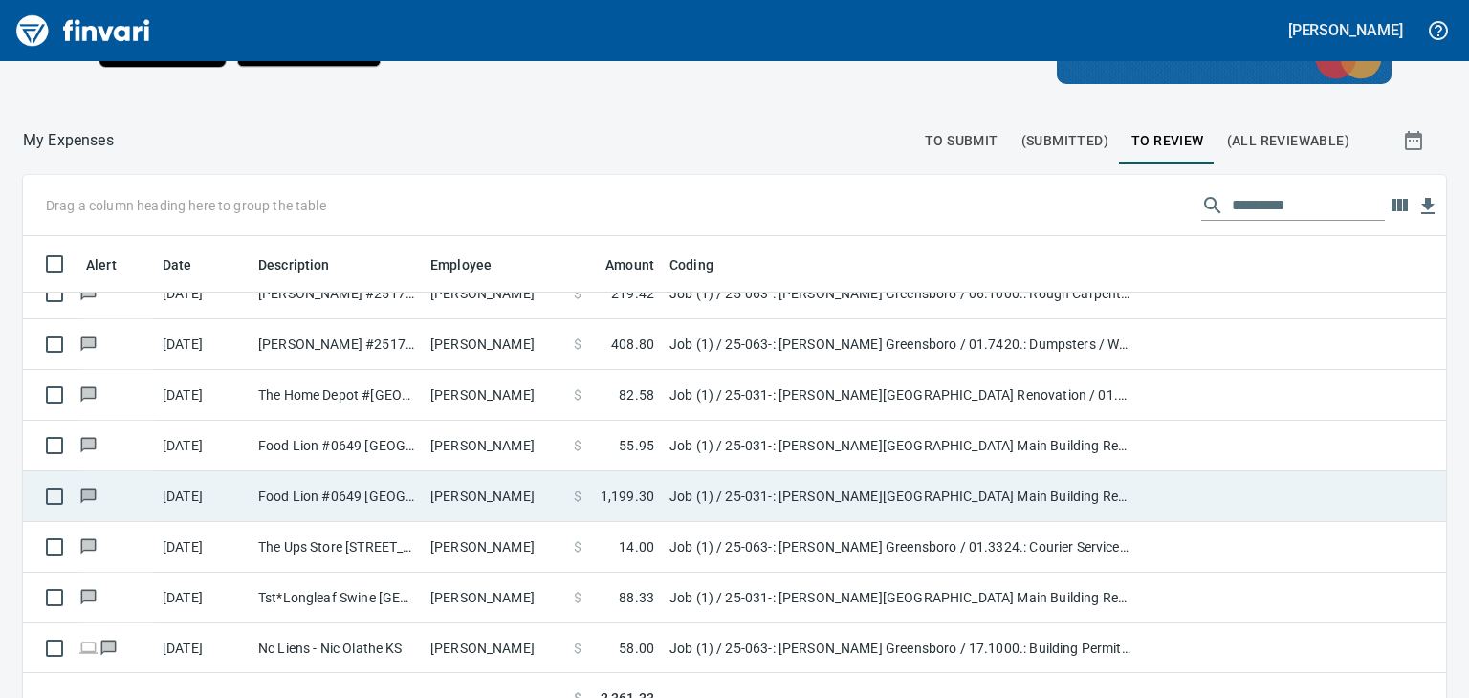
click at [789, 494] on td "Job (1) / 25-031-: William Peace University Main Building Renovation / 01.6103.…" at bounding box center [901, 496] width 478 height 51
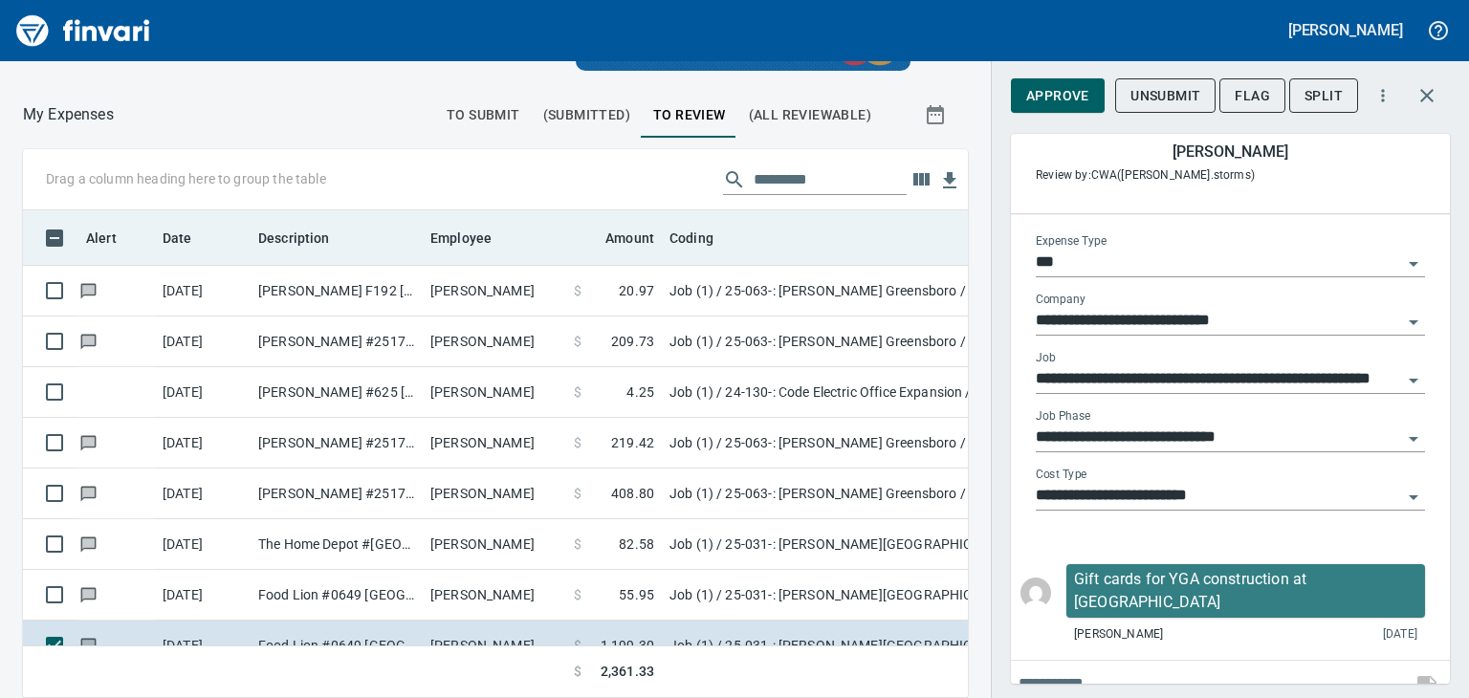
scroll to position [458, 901]
